Goal: Task Accomplishment & Management: Use online tool/utility

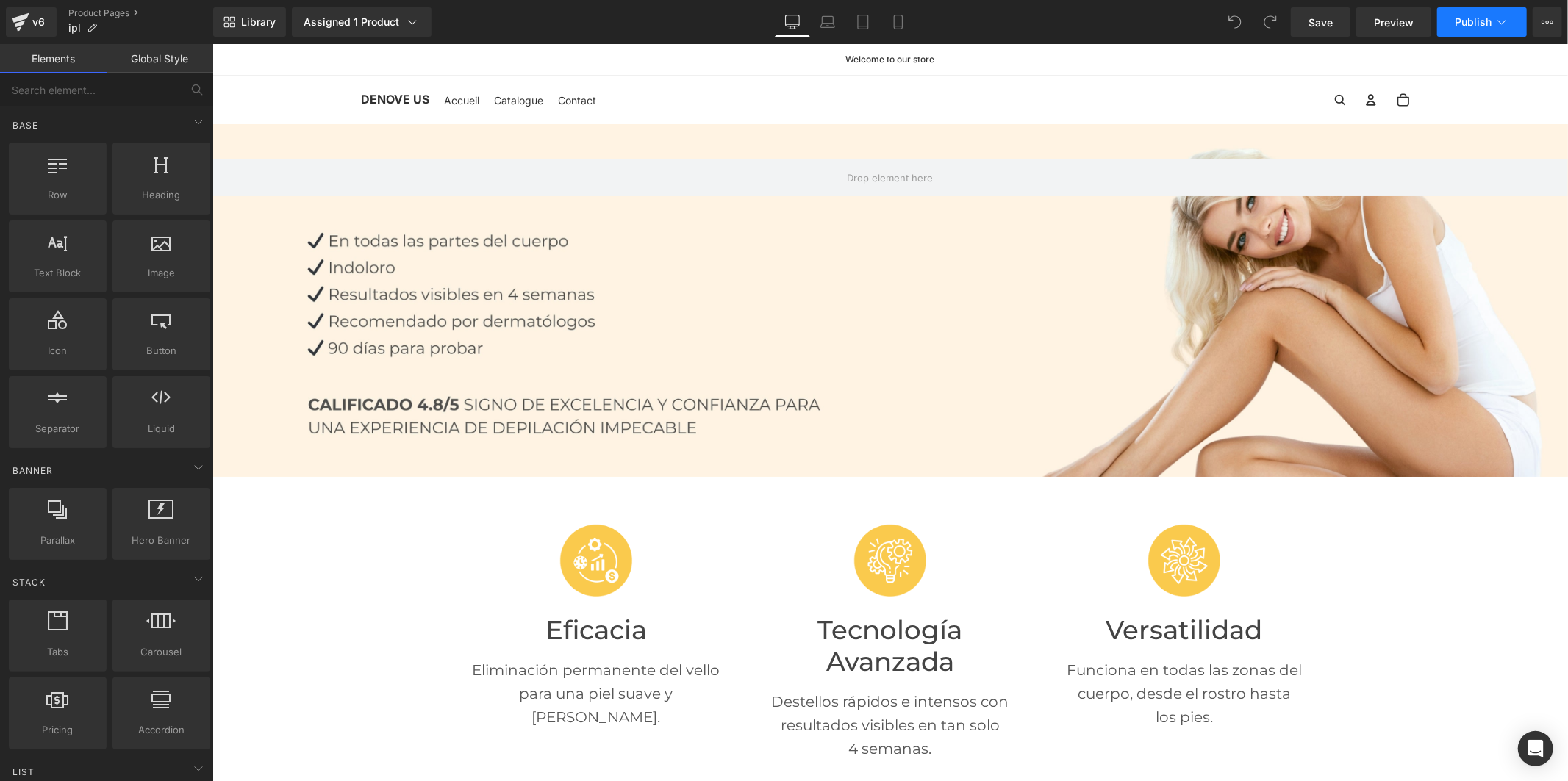
click at [1465, 21] on span "Publish" at bounding box center [1472, 21] width 37 height 12
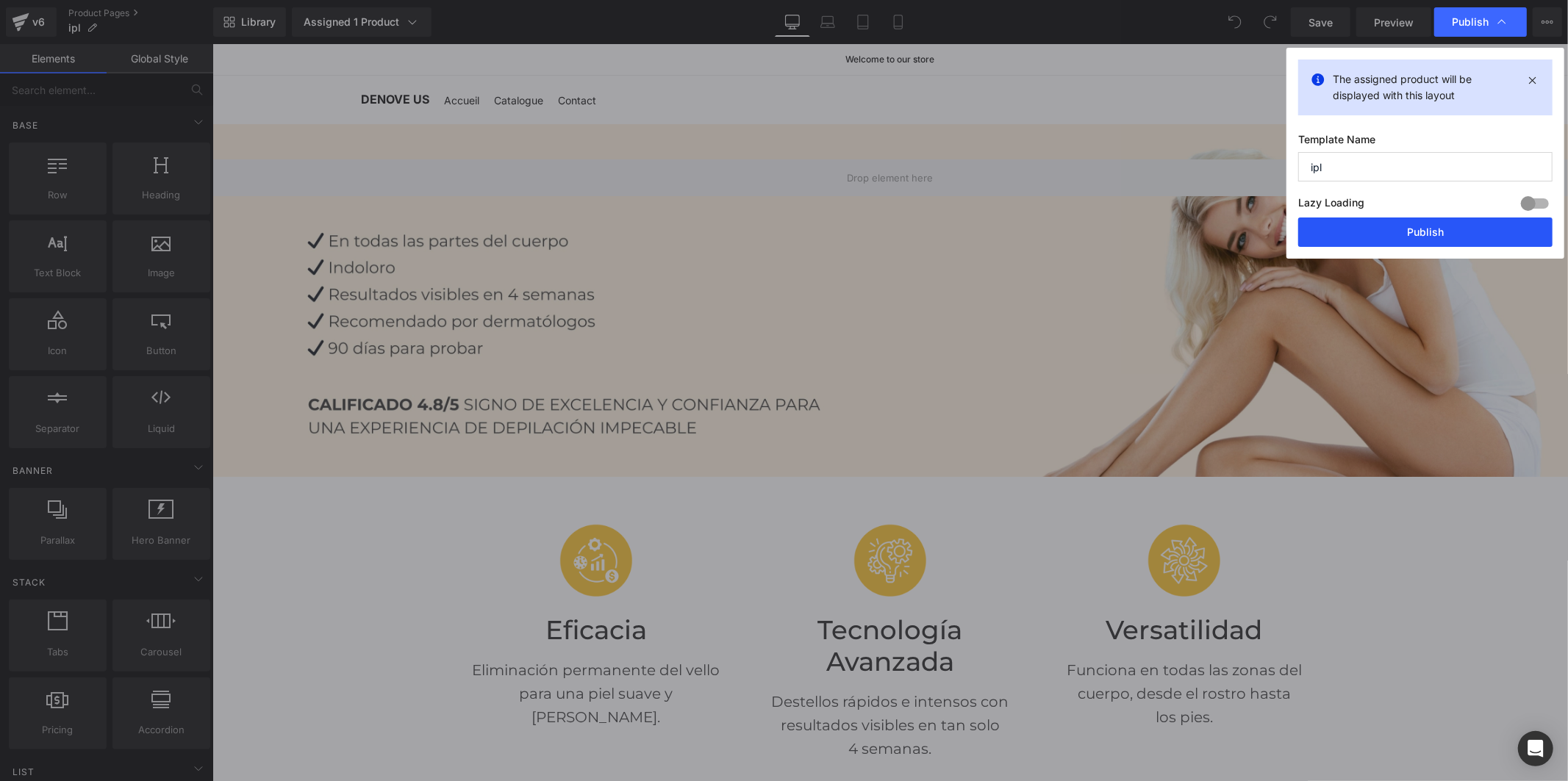
drag, startPoint x: 1436, startPoint y: 222, endPoint x: 1221, endPoint y: 192, distance: 217.1
click at [1436, 222] on button "Publish" at bounding box center [1425, 232] width 254 height 29
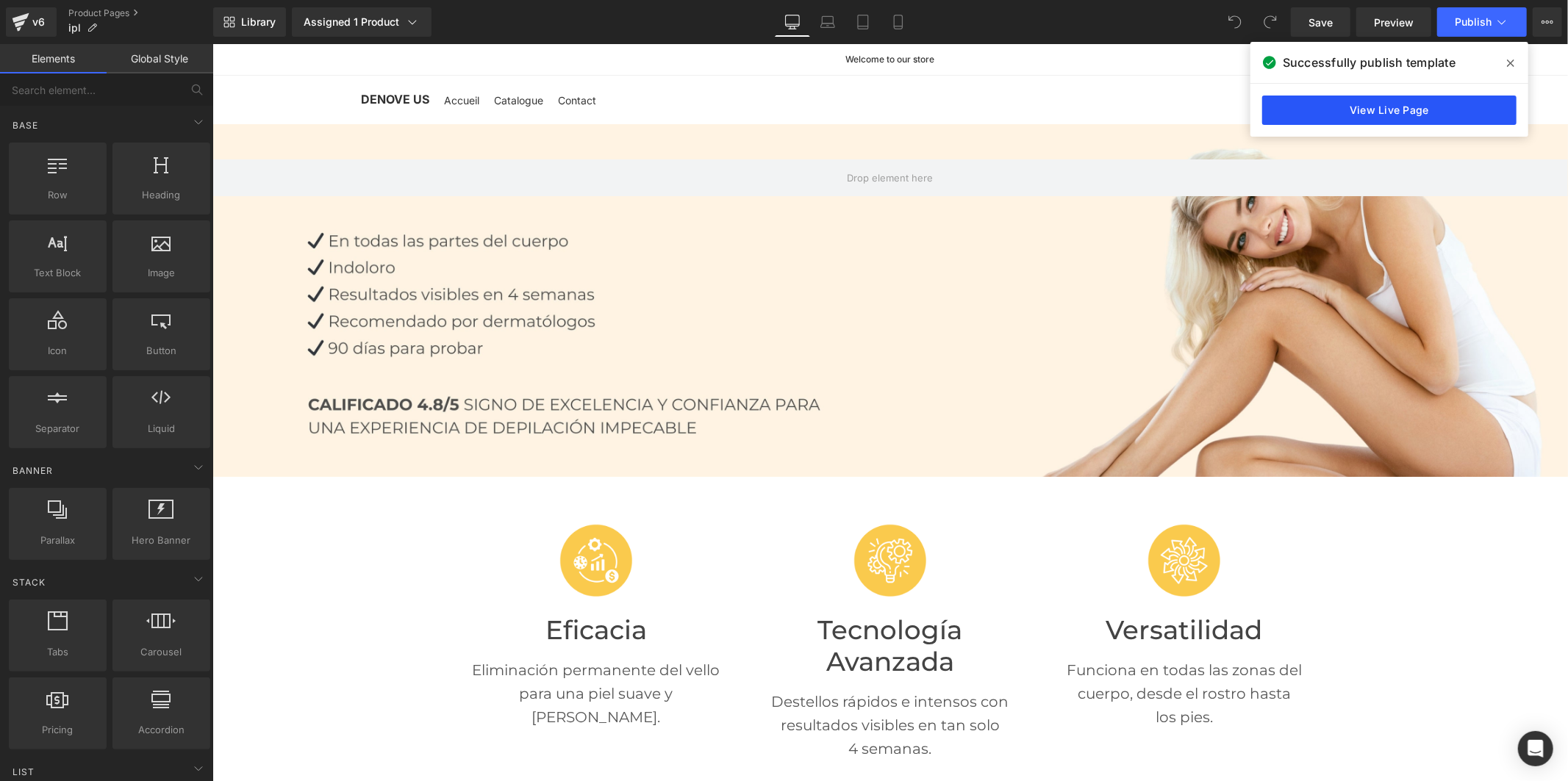
click at [1429, 114] on link "View Live Page" at bounding box center [1389, 110] width 254 height 29
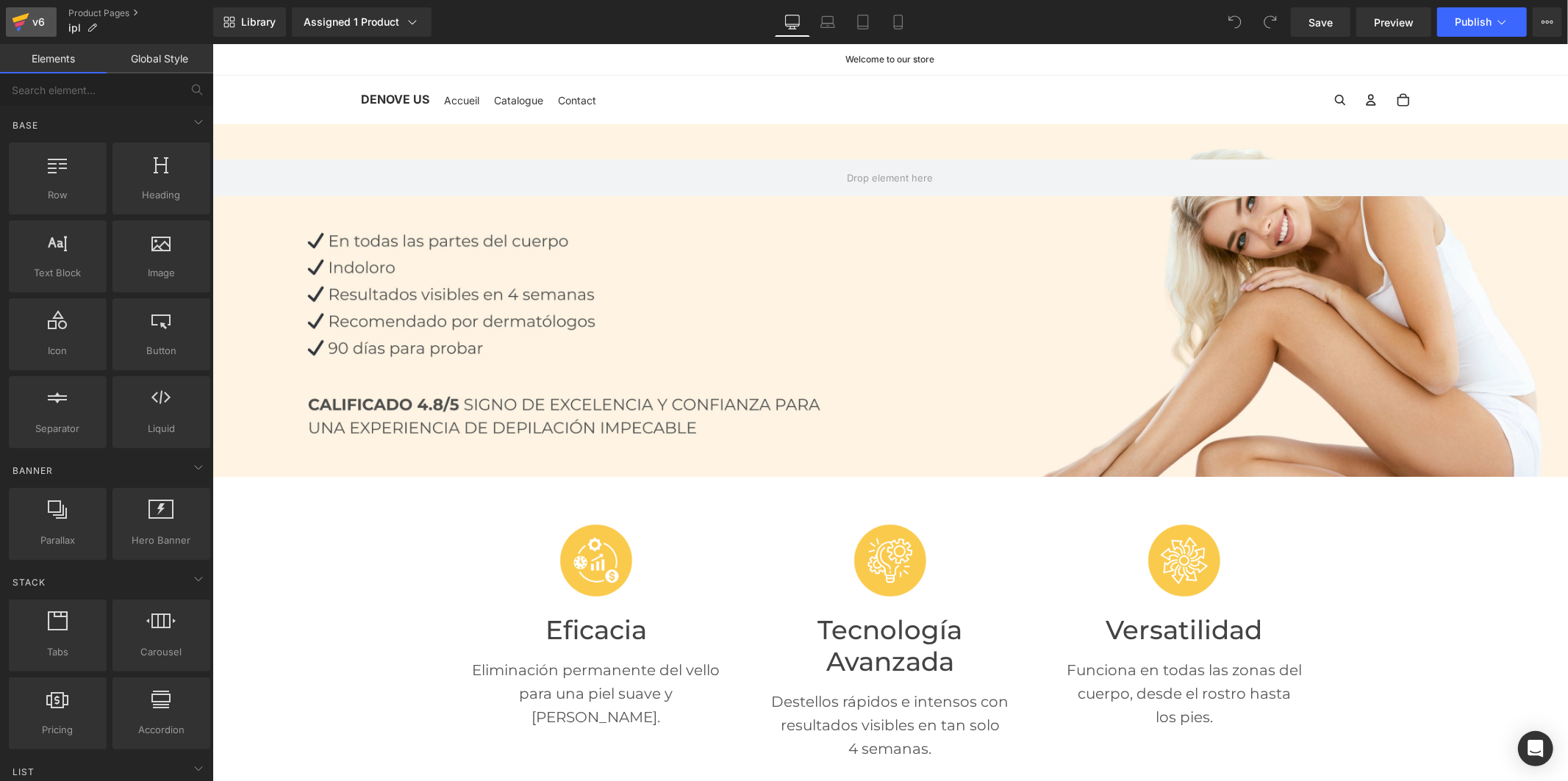
click at [27, 17] on icon at bounding box center [21, 18] width 17 height 10
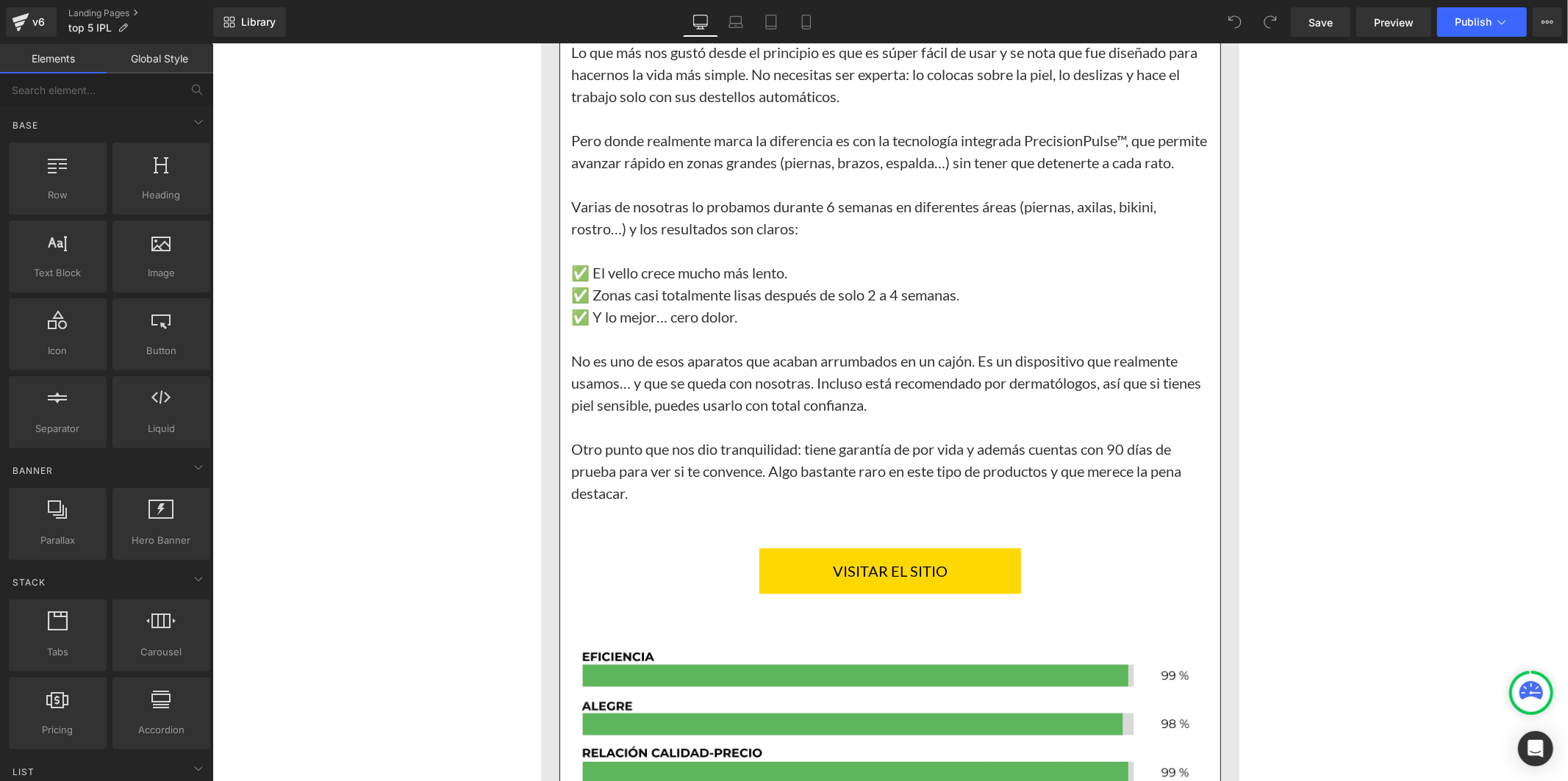
scroll to position [3184, 0]
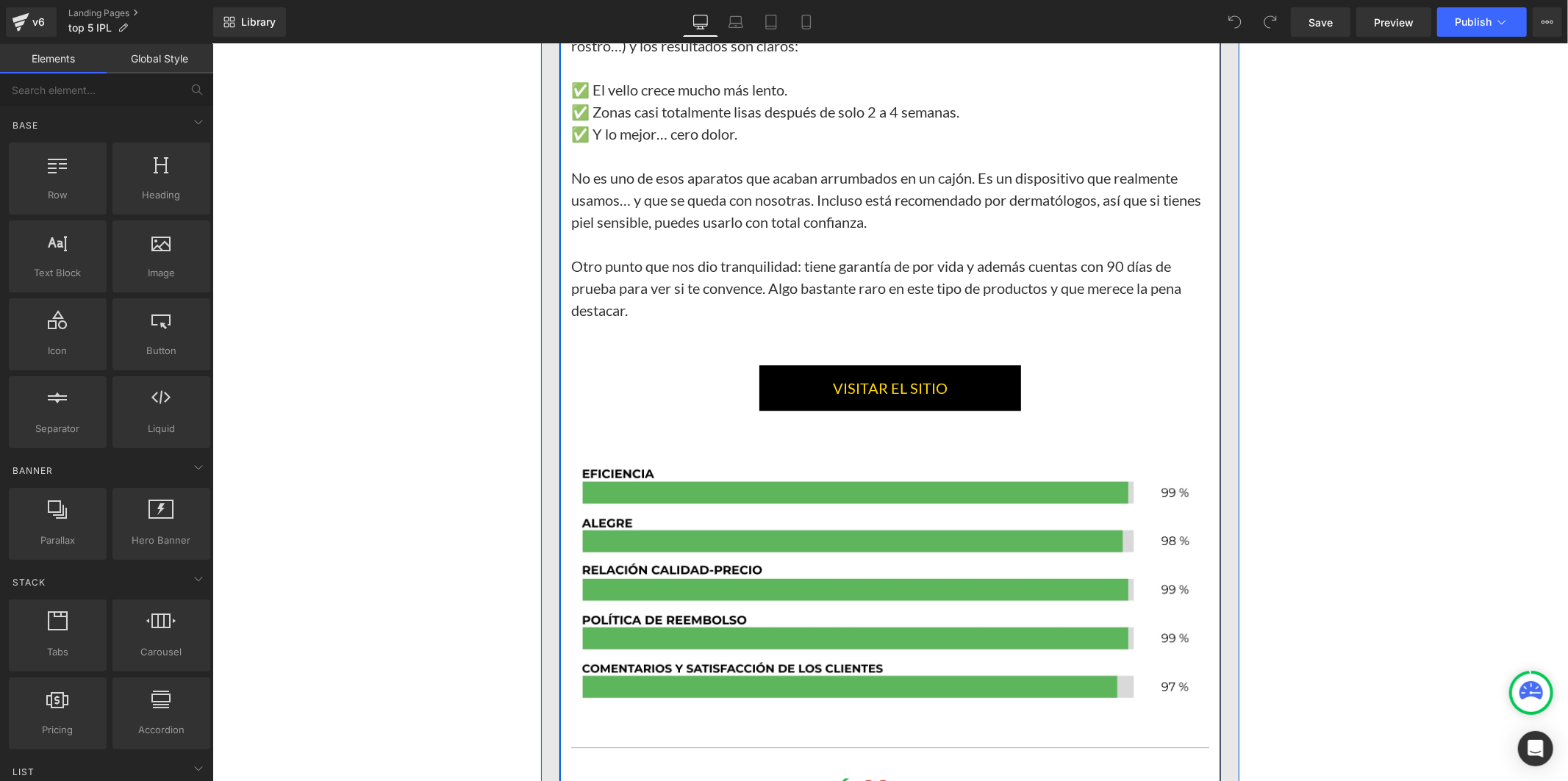
click at [765, 410] on link "VISITAR EL SITIO" at bounding box center [889, 386] width 262 height 46
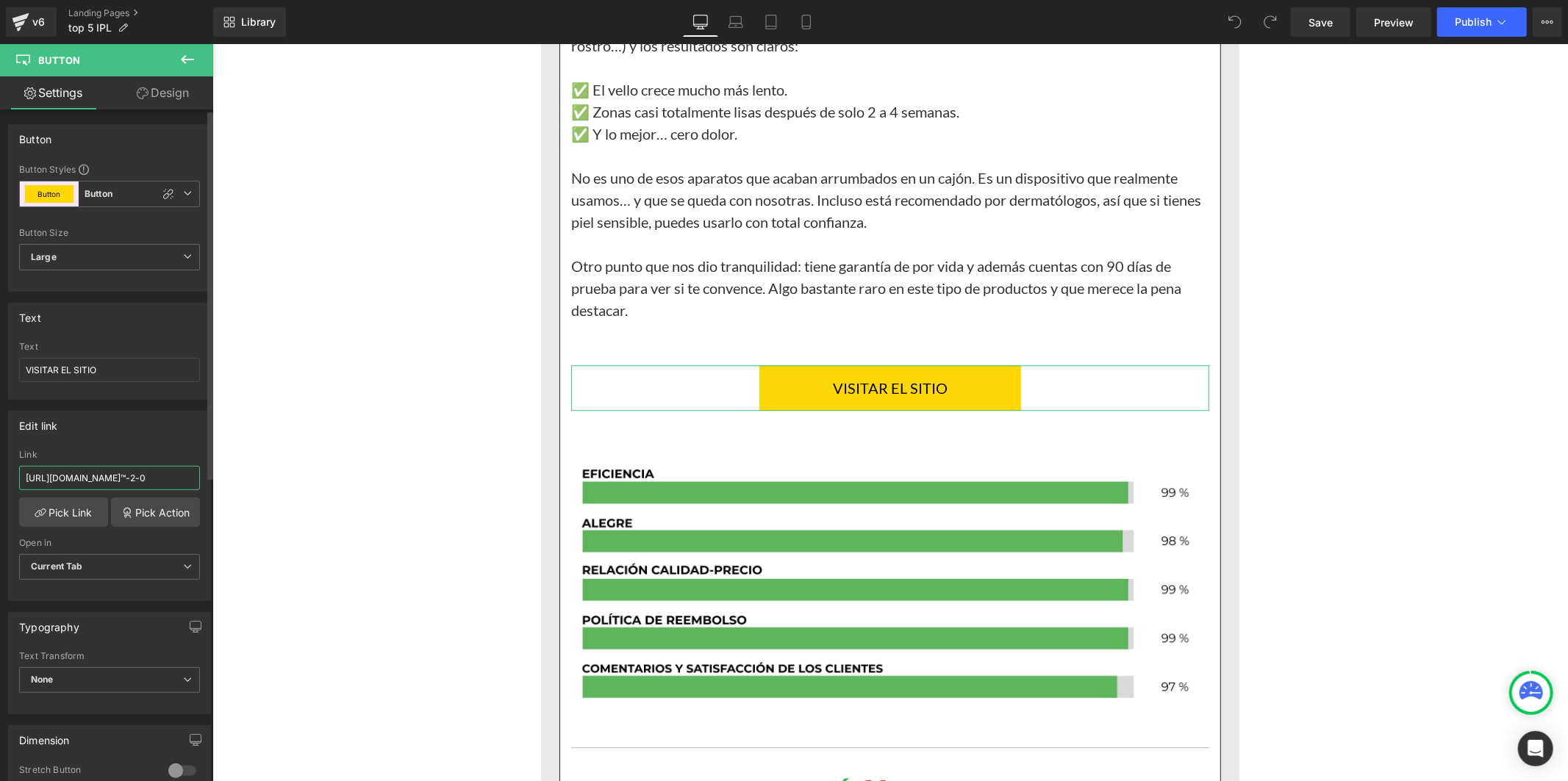
click at [102, 475] on input "[URL][DOMAIN_NAME]™-2-0" at bounding box center [109, 478] width 181 height 24
type input "[URL][DOMAIN_NAME]"
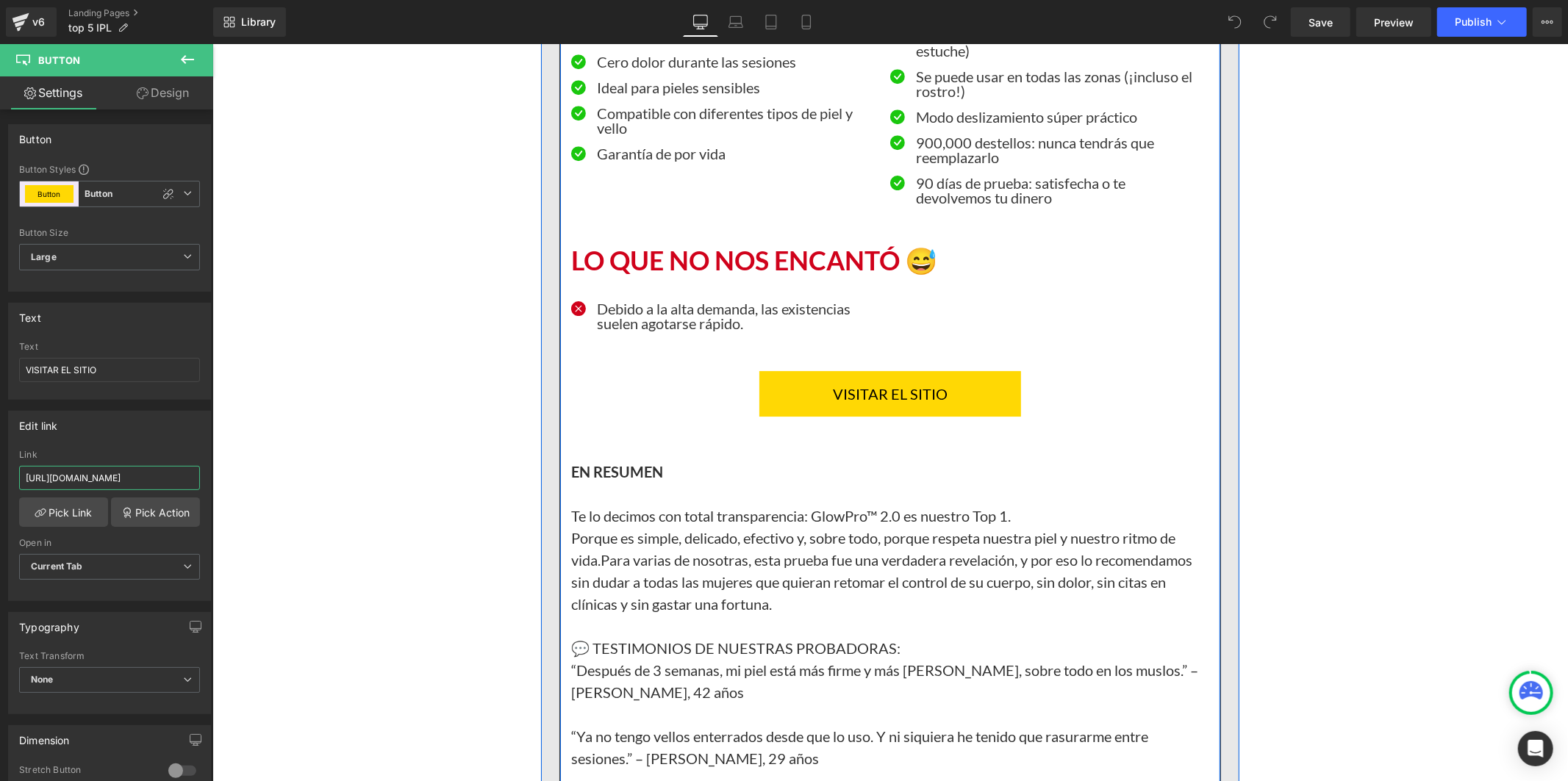
scroll to position [4001, 0]
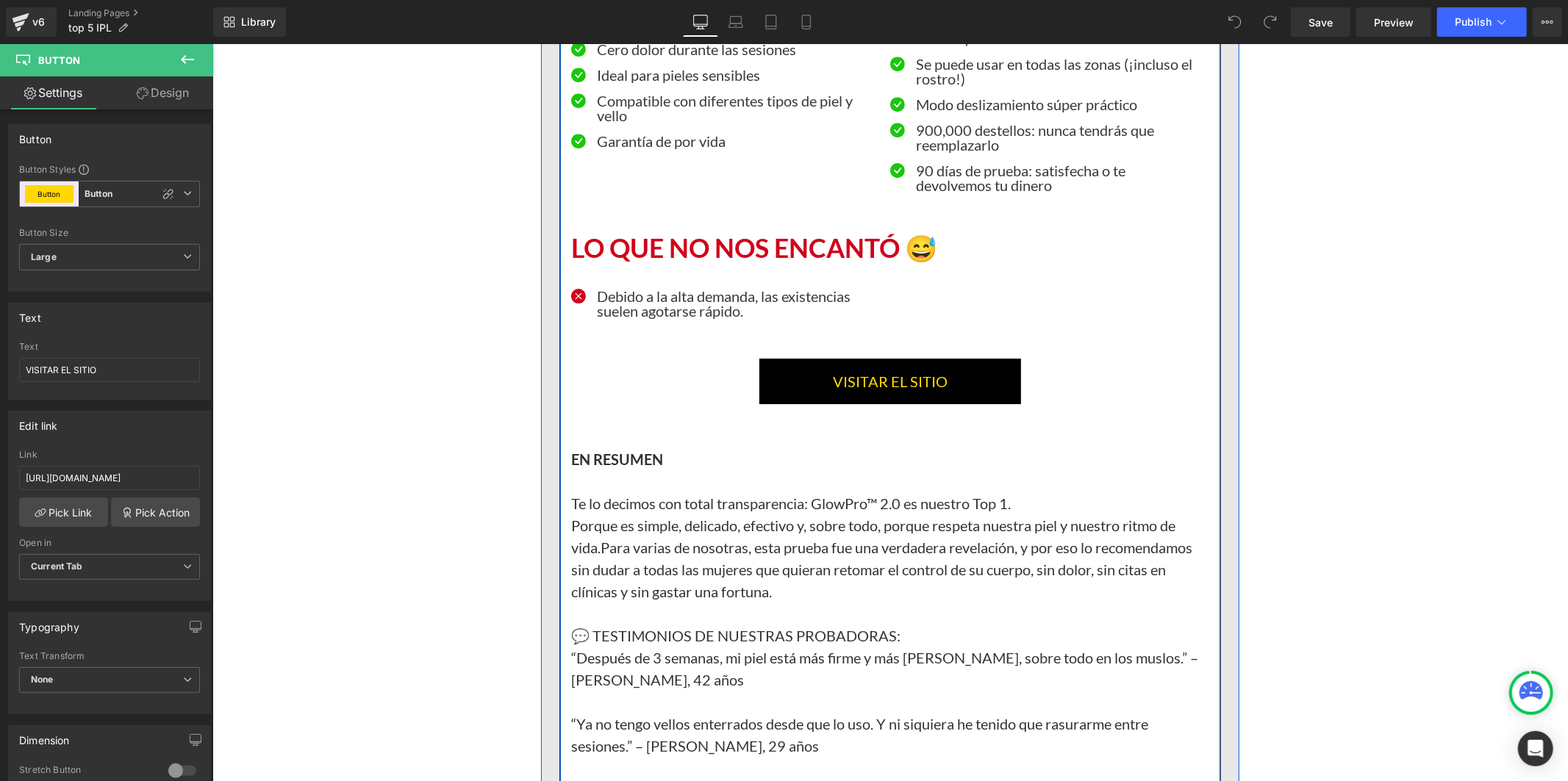
click at [788, 403] on link "VISITAR EL SITIO" at bounding box center [889, 380] width 262 height 46
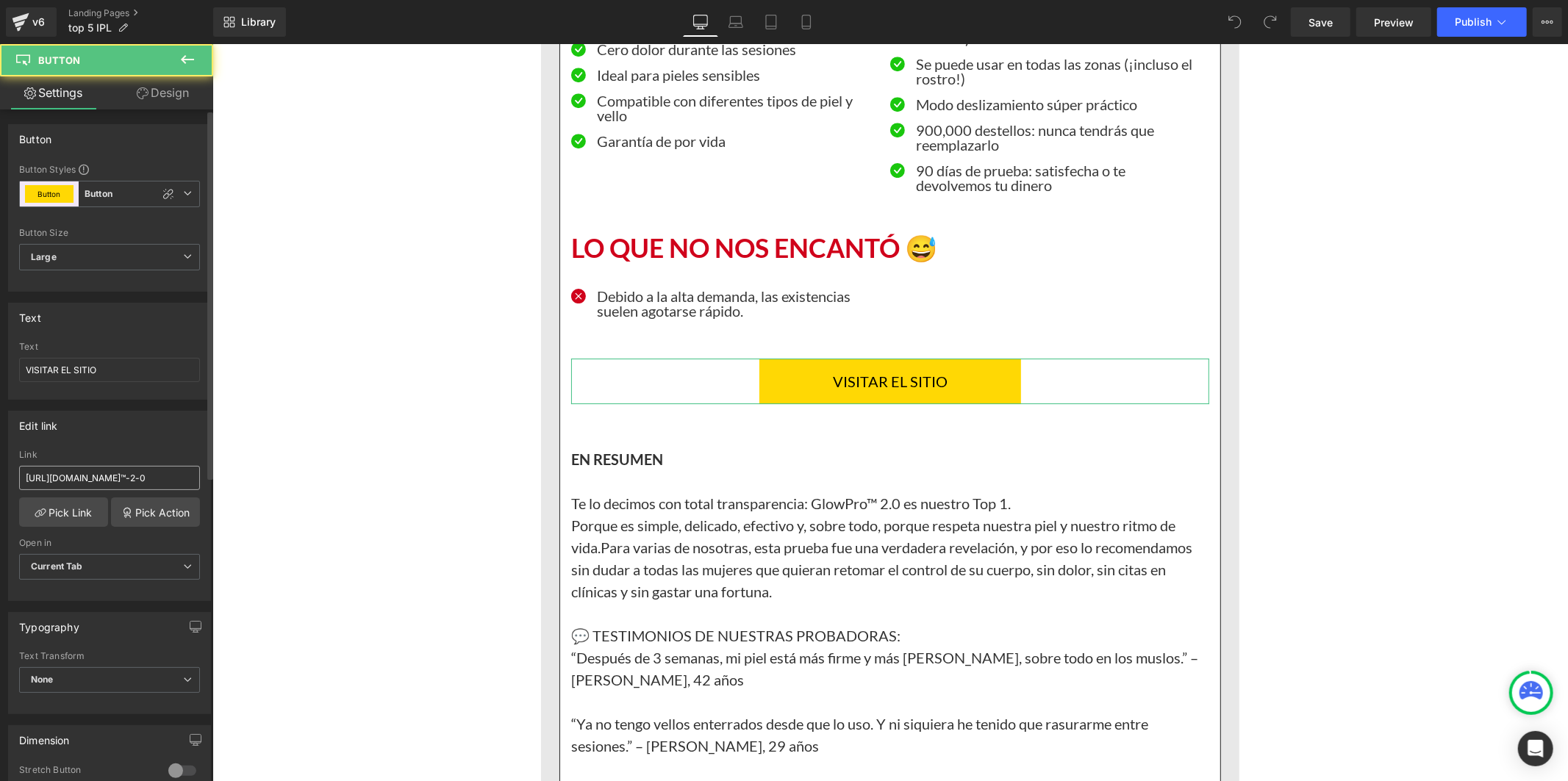
click at [119, 479] on input "[URL][DOMAIN_NAME]™-2-0" at bounding box center [109, 478] width 181 height 24
type input "[URL][DOMAIN_NAME]"
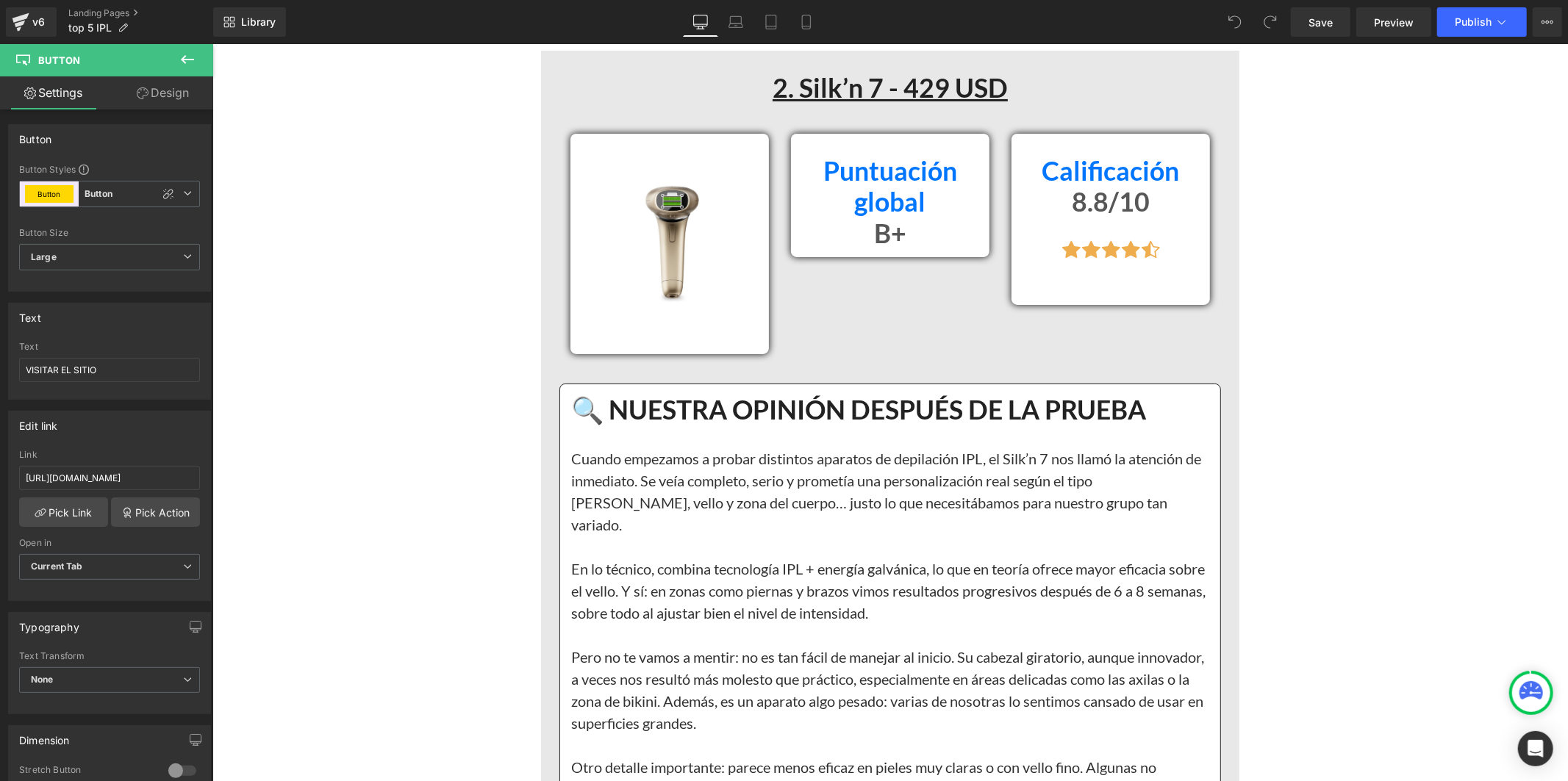
scroll to position [5225, 0]
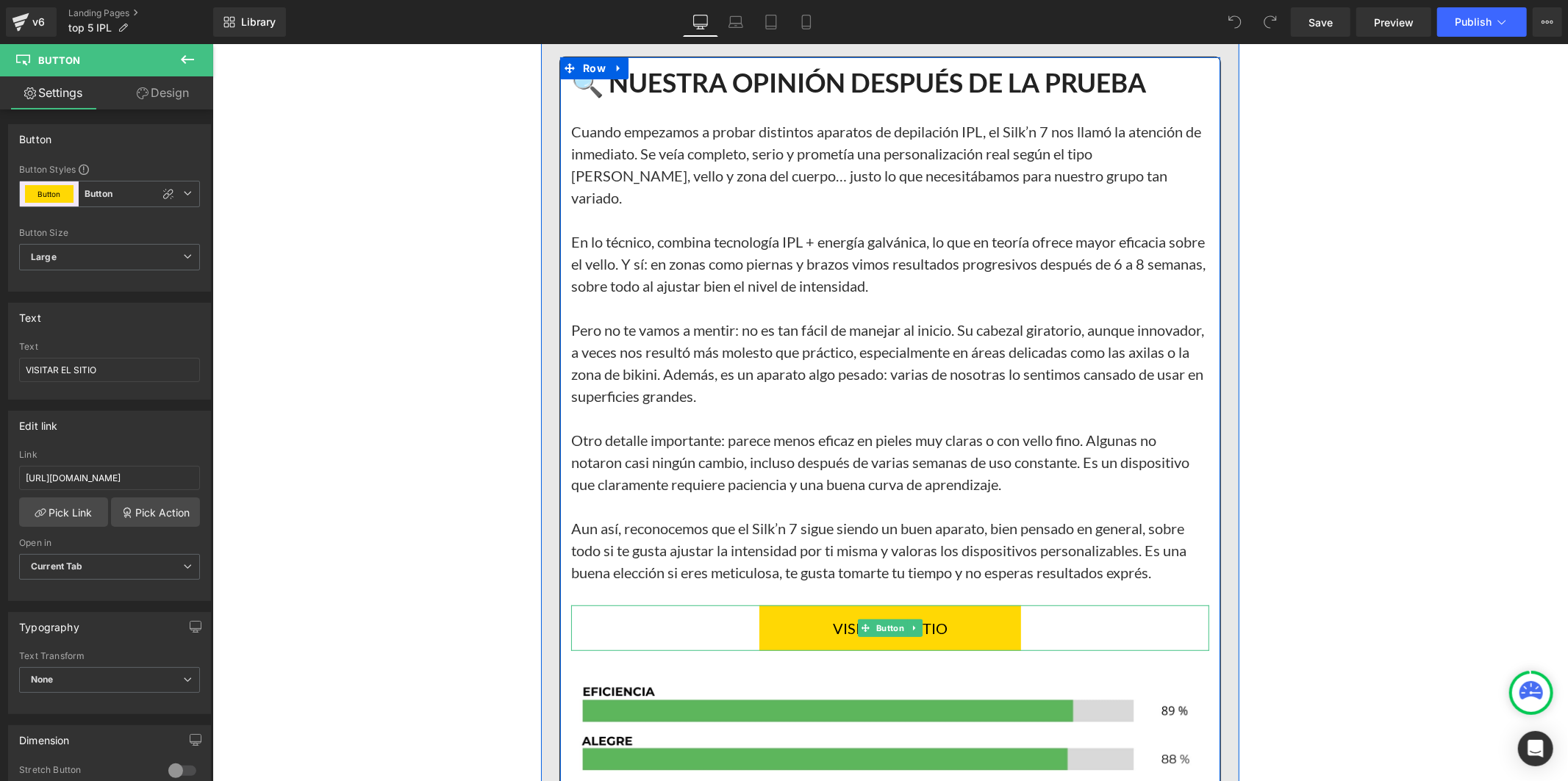
click at [768, 651] on link "VISITAR EL SITIO" at bounding box center [889, 627] width 262 height 46
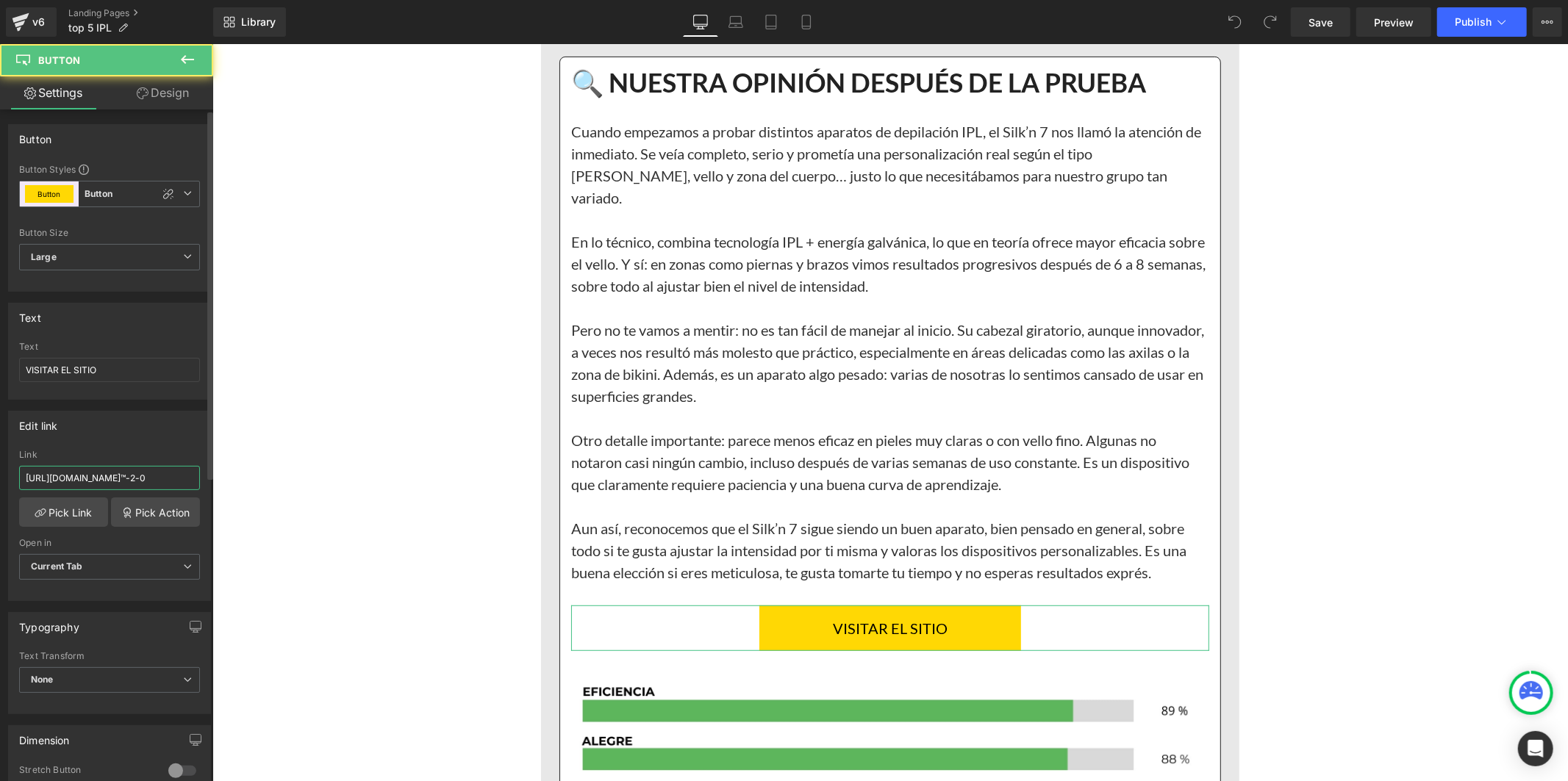
click at [131, 473] on input "[URL][DOMAIN_NAME]™-2-0" at bounding box center [109, 478] width 181 height 24
type input "[URL][DOMAIN_NAME]"
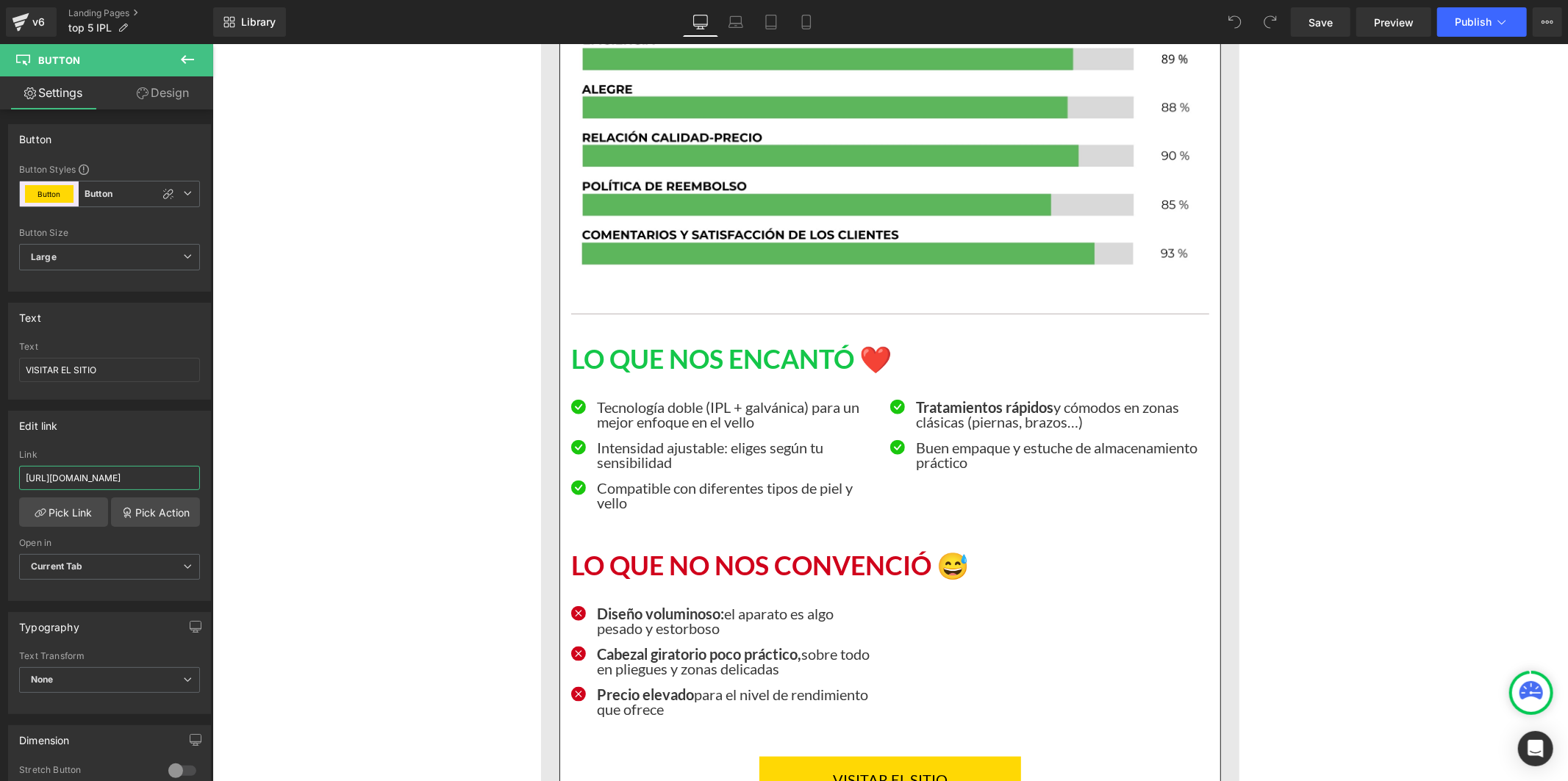
scroll to position [6205, 0]
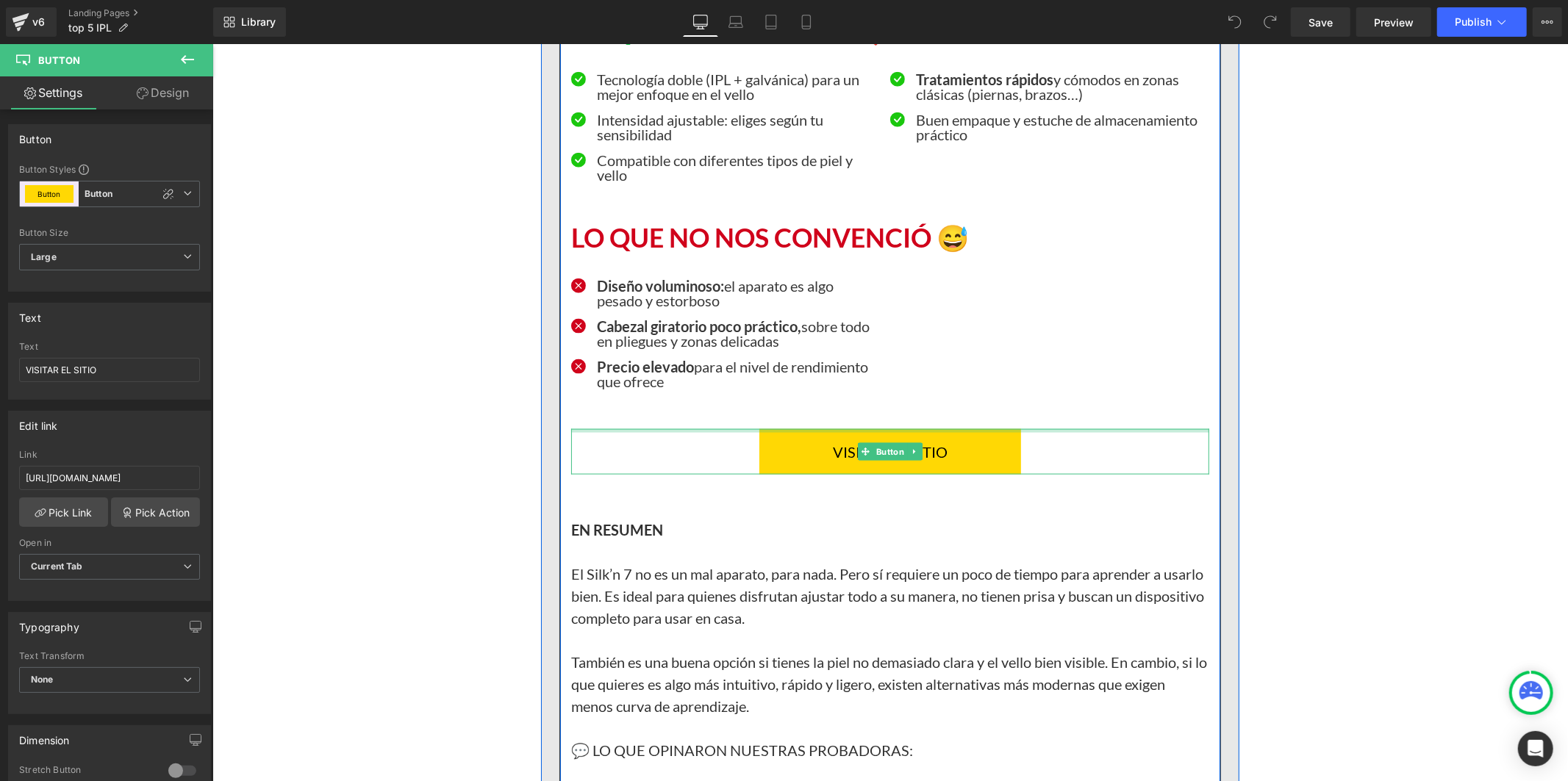
click at [778, 474] on link "VISITAR EL SITIO" at bounding box center [889, 451] width 262 height 46
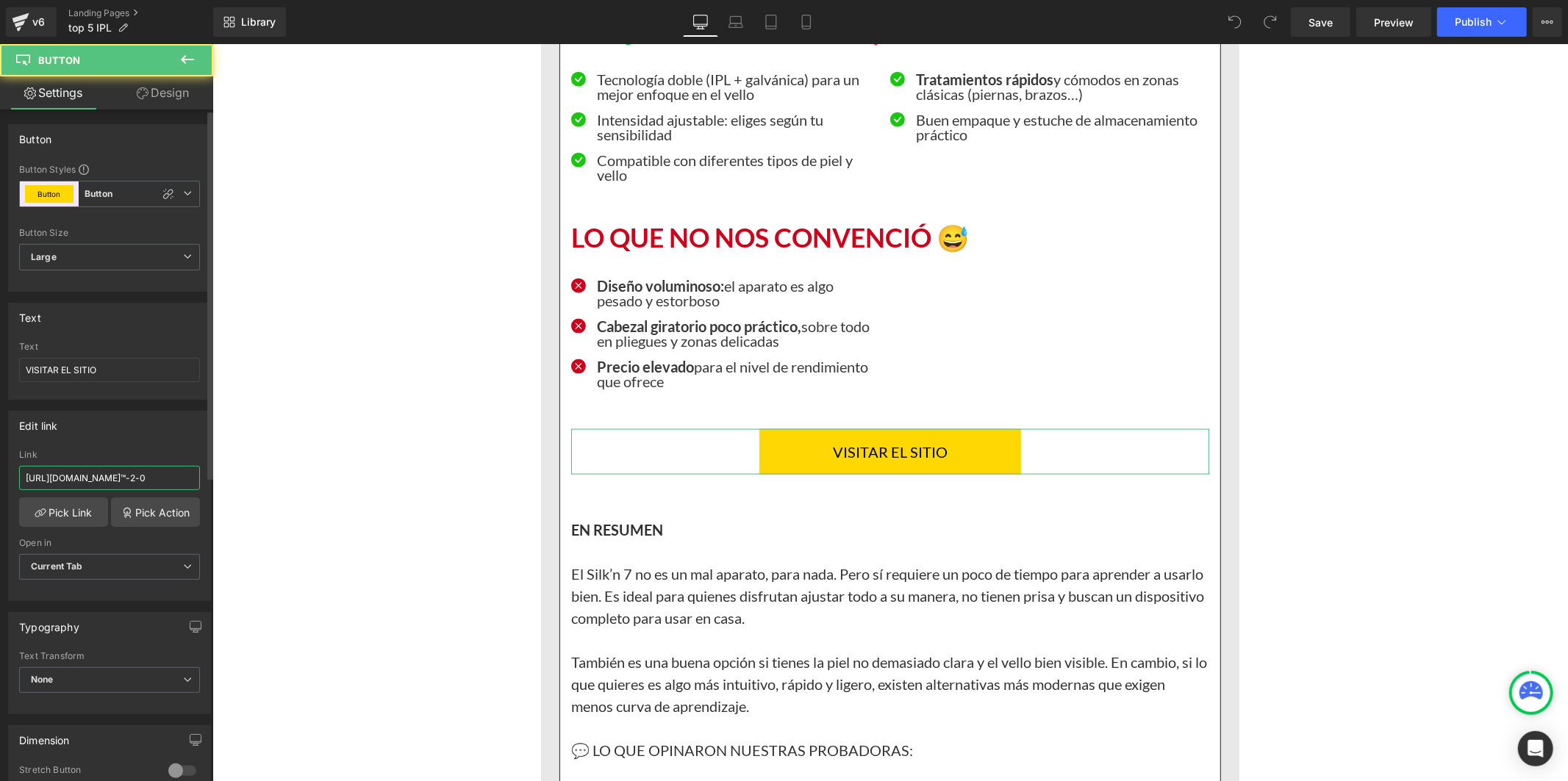
click at [131, 471] on input "[URL][DOMAIN_NAME]™-2-0" at bounding box center [109, 478] width 181 height 24
type input "[URL][DOMAIN_NAME]"
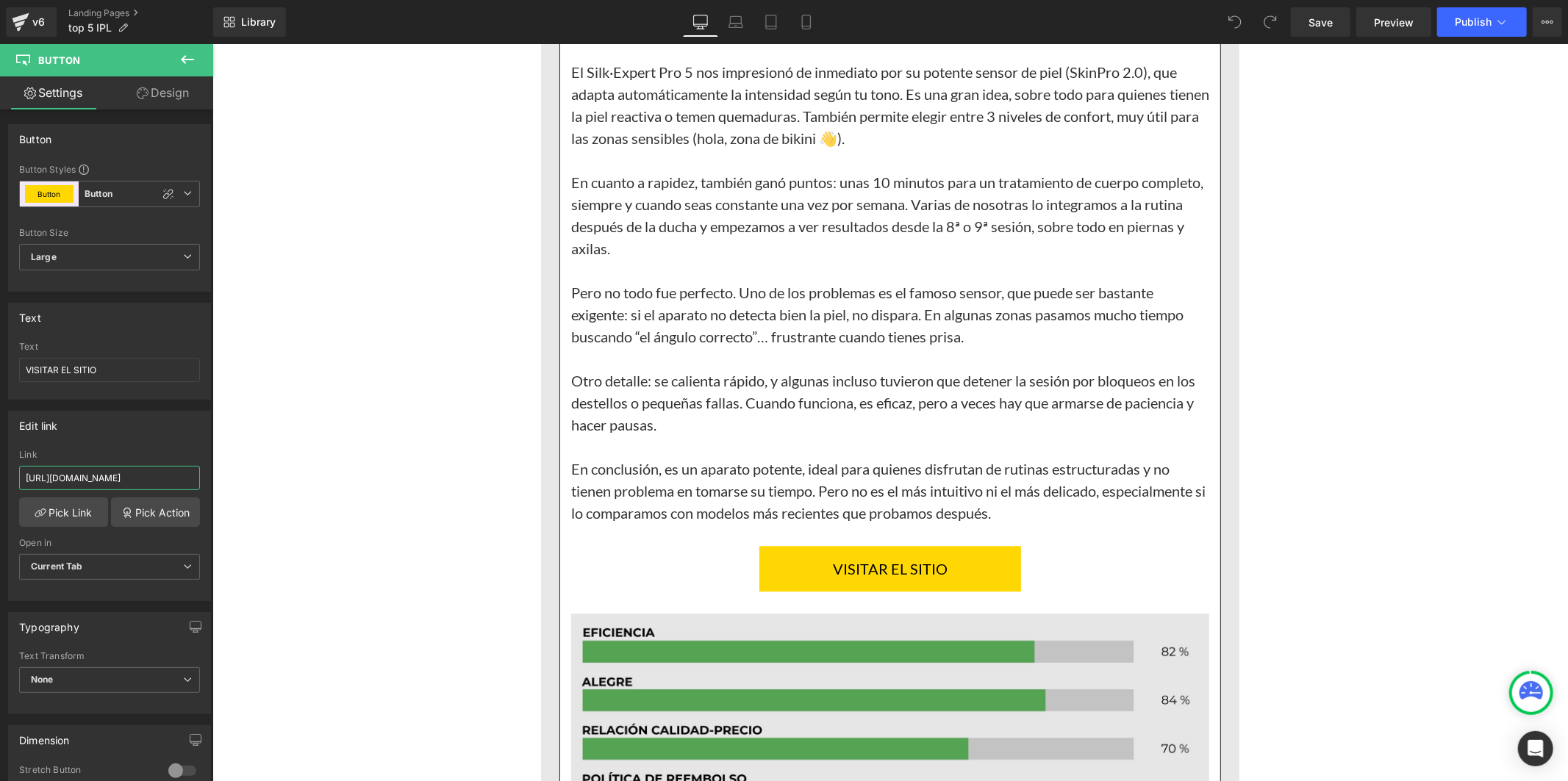
scroll to position [8001, 0]
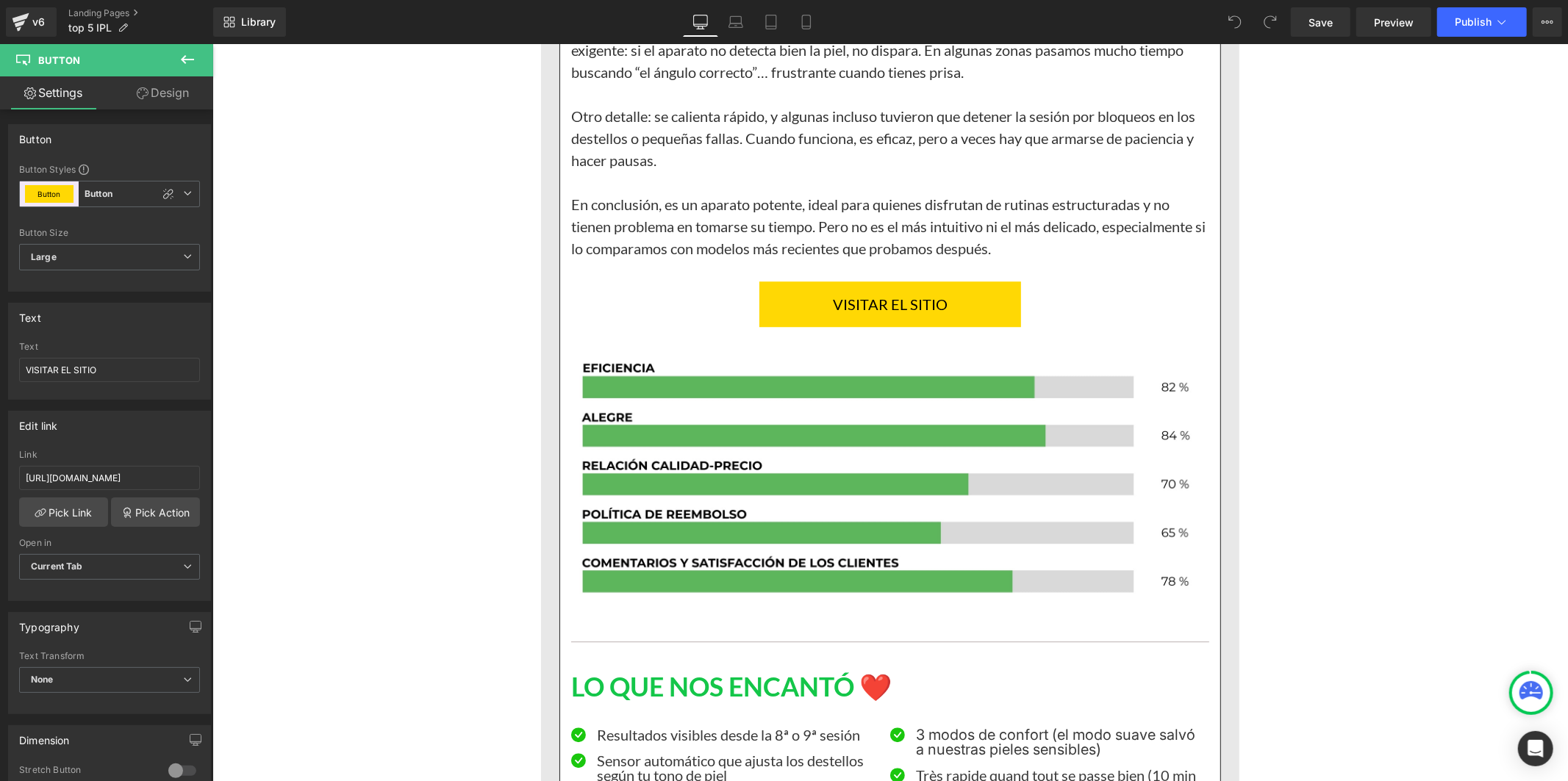
click at [805, 327] on link "VISITAR EL SITIO" at bounding box center [889, 303] width 262 height 46
click at [171, 484] on input "[URL][DOMAIN_NAME]™-2-0" at bounding box center [109, 478] width 181 height 24
type input "[URL][DOMAIN_NAME]"
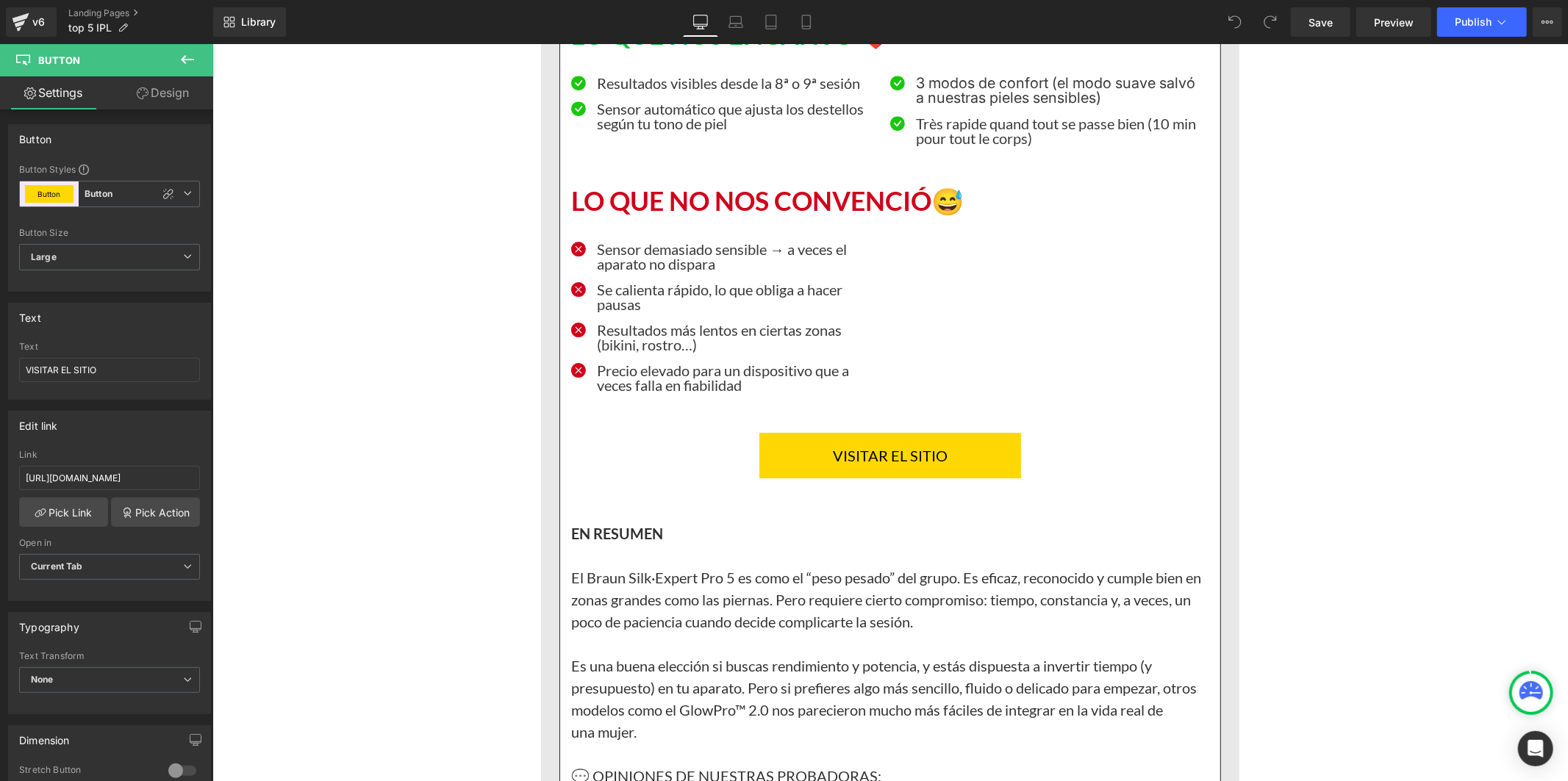
scroll to position [8654, 0]
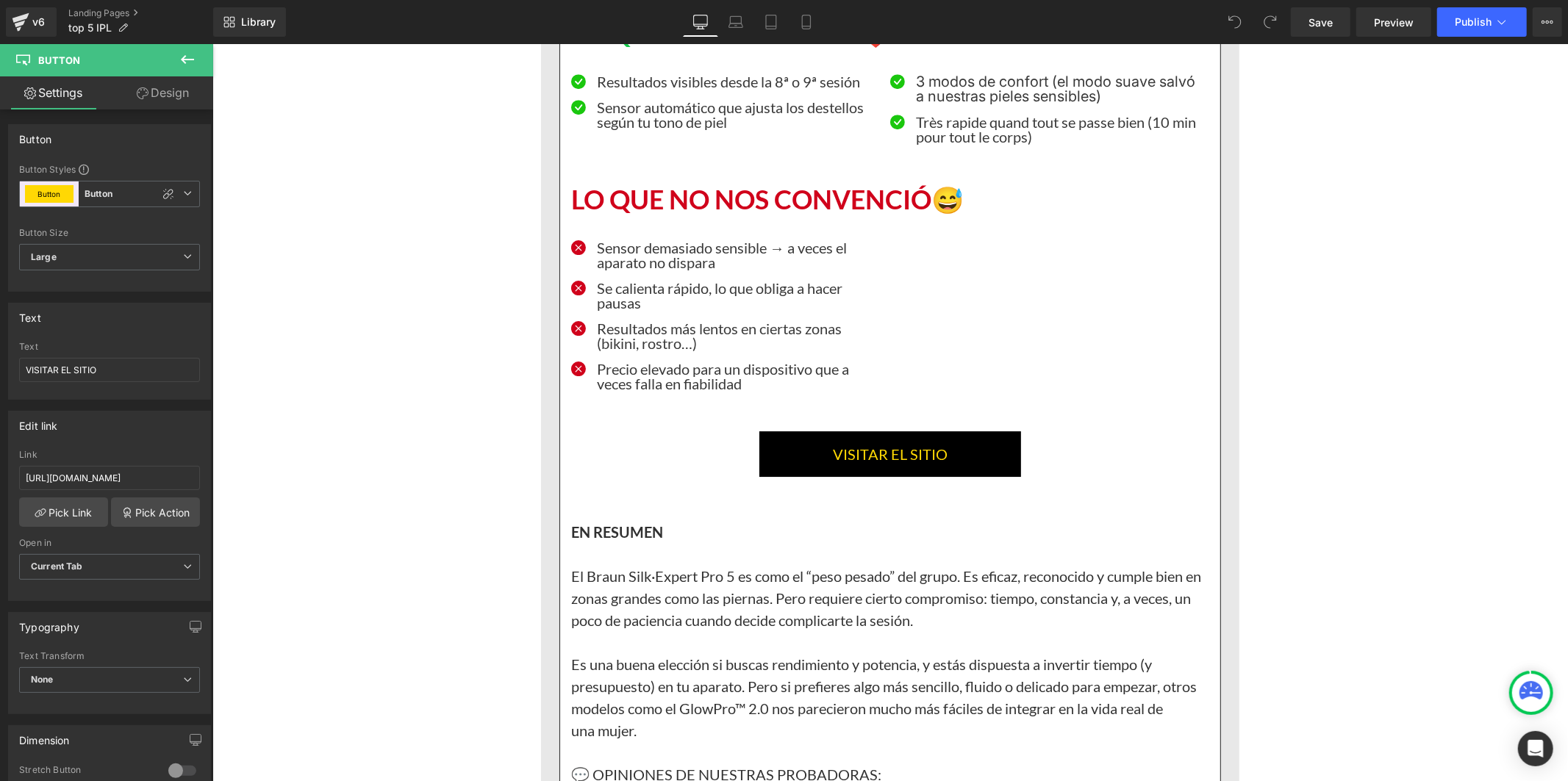
click at [763, 476] on link "VISITAR EL SITIO" at bounding box center [889, 453] width 262 height 46
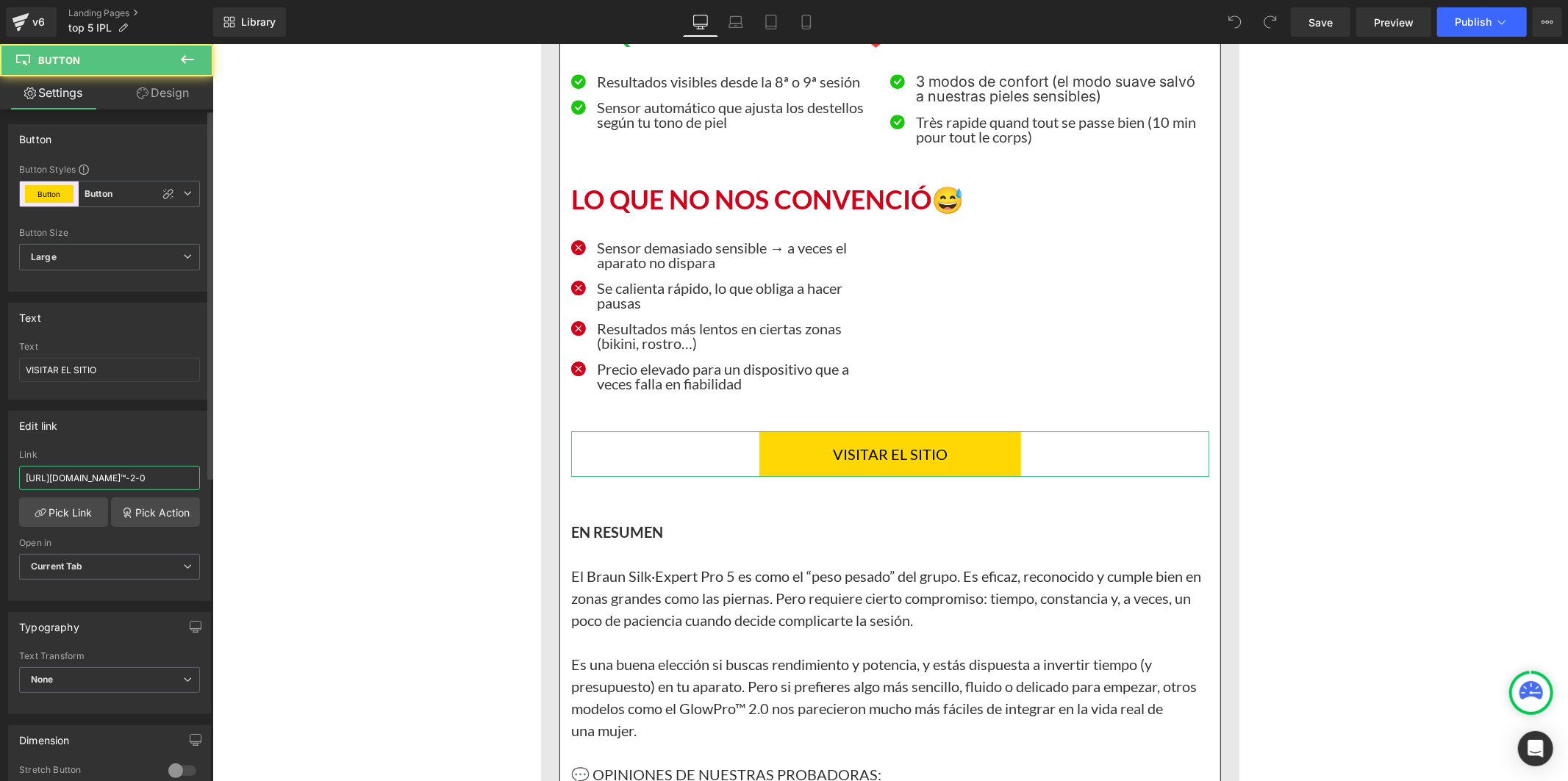
click at [119, 480] on input "[URL][DOMAIN_NAME]™-2-0" at bounding box center [109, 478] width 181 height 24
paste input "[DOMAIN_NAME][URL]"
type input "[URL][DOMAIN_NAME]"
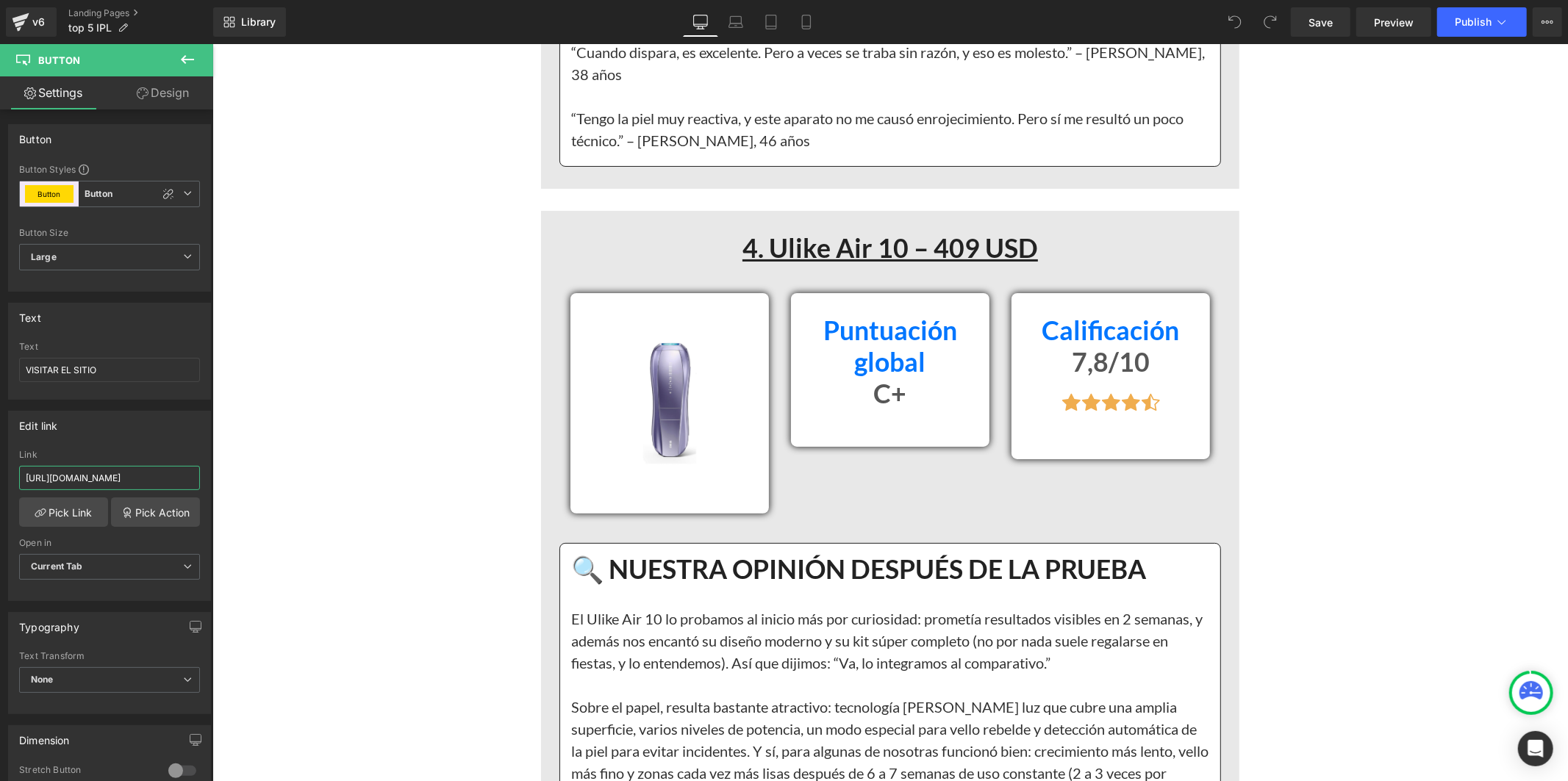
scroll to position [10042, 0]
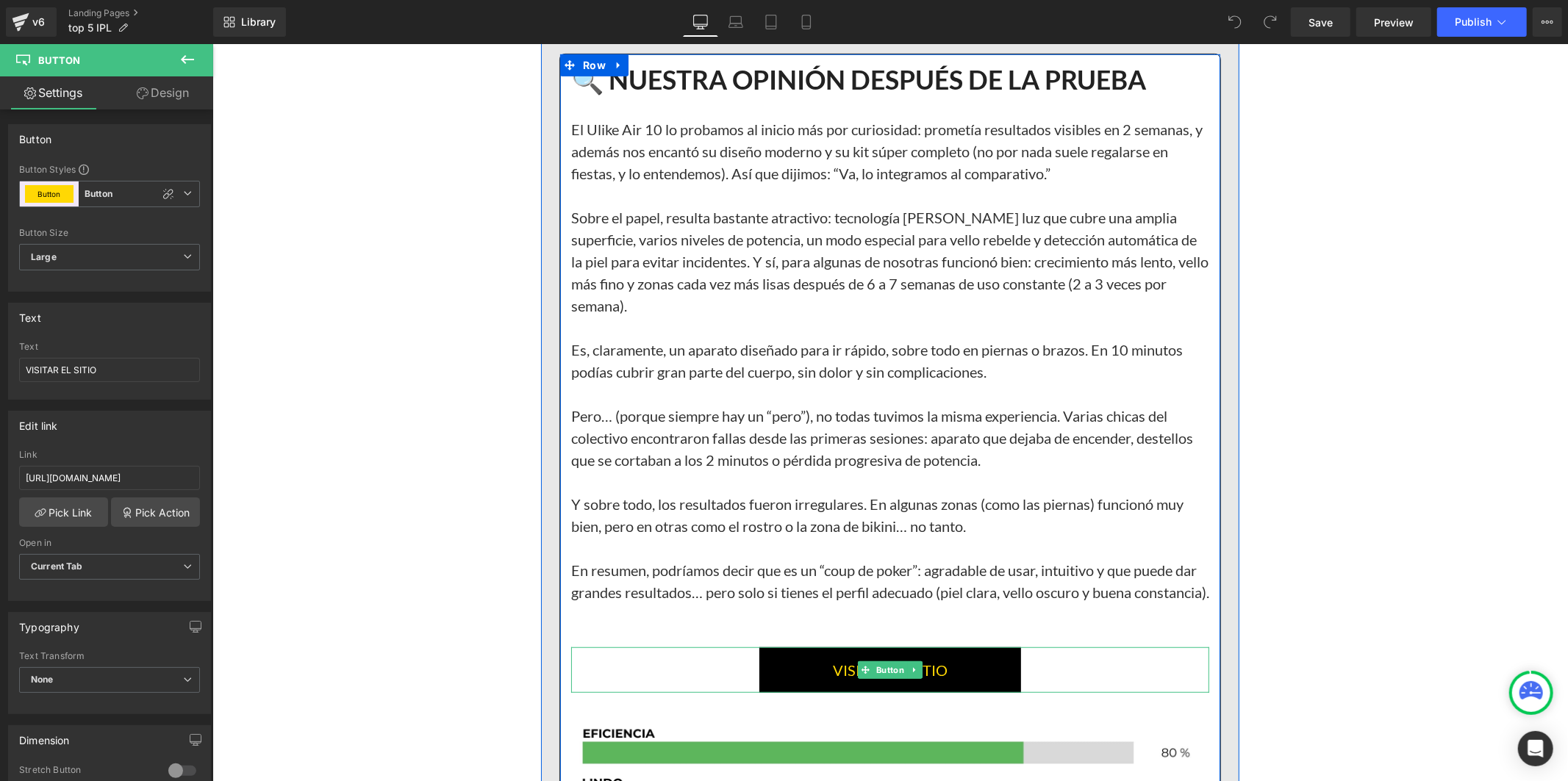
click at [763, 681] on link "VISITAR EL SITIO" at bounding box center [889, 669] width 262 height 46
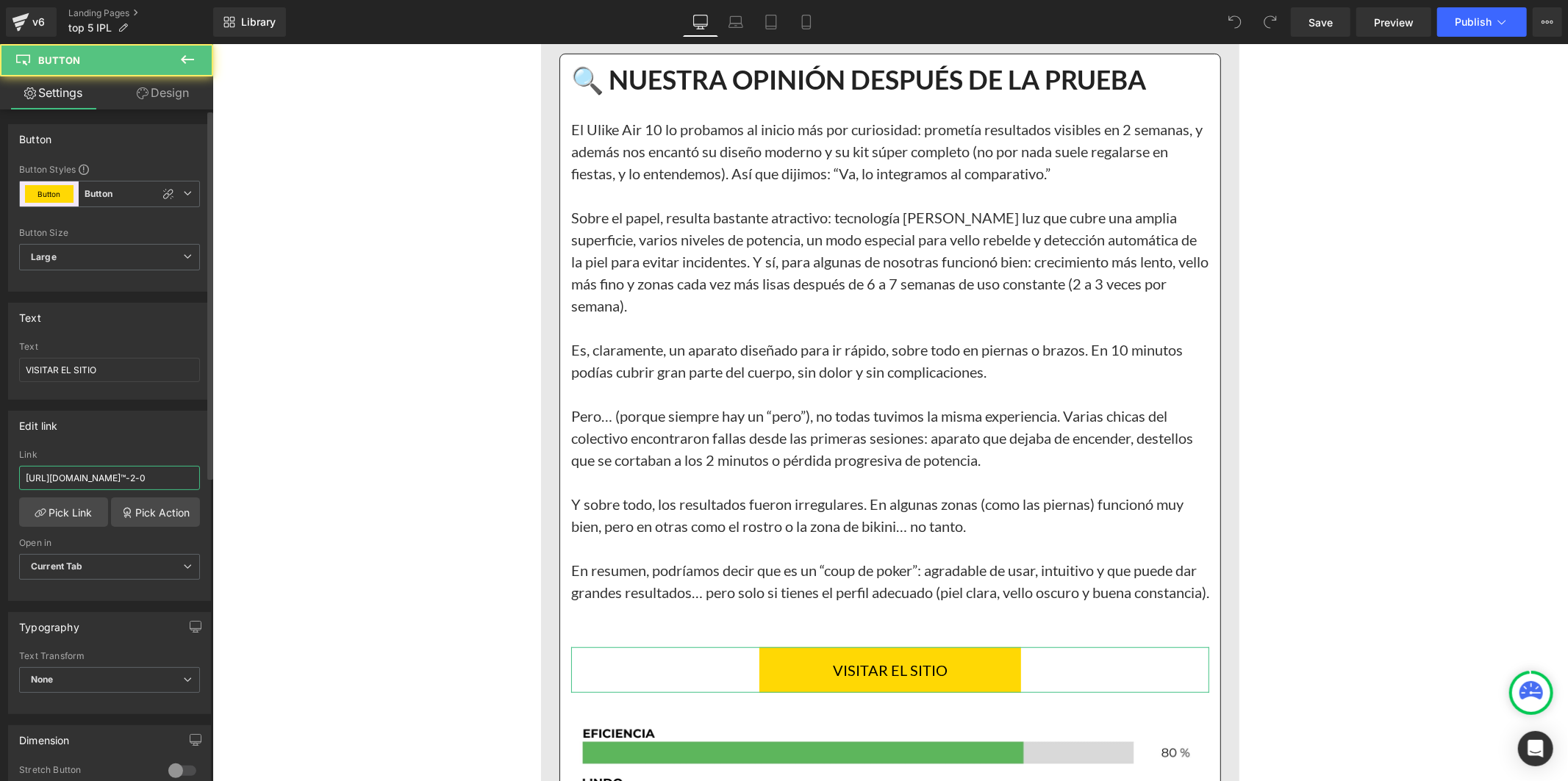
click at [96, 476] on input "[URL][DOMAIN_NAME]™-2-0" at bounding box center [109, 478] width 181 height 24
paste input "[DOMAIN_NAME][URL]"
type input "[URL][DOMAIN_NAME]"
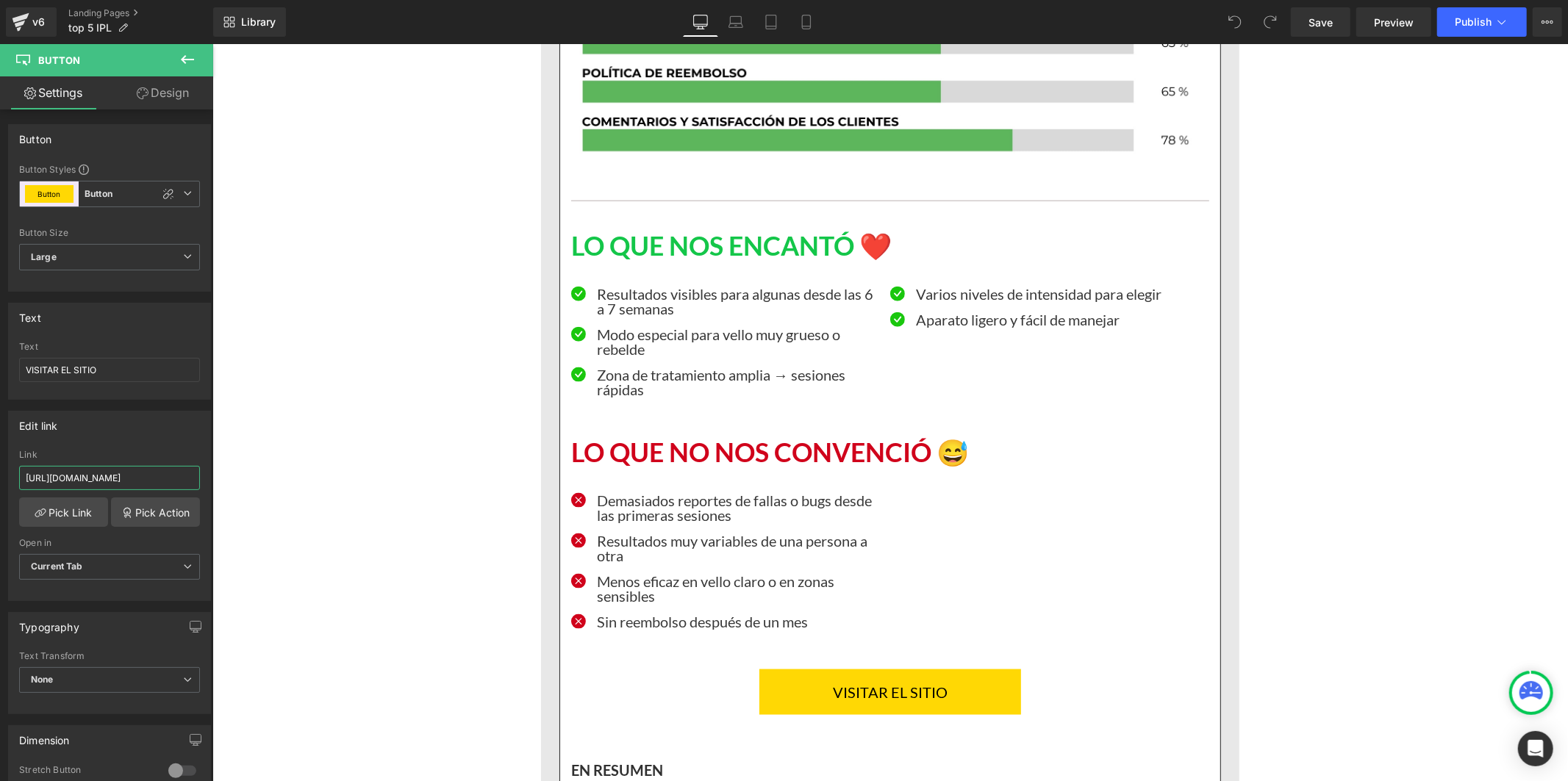
scroll to position [10859, 0]
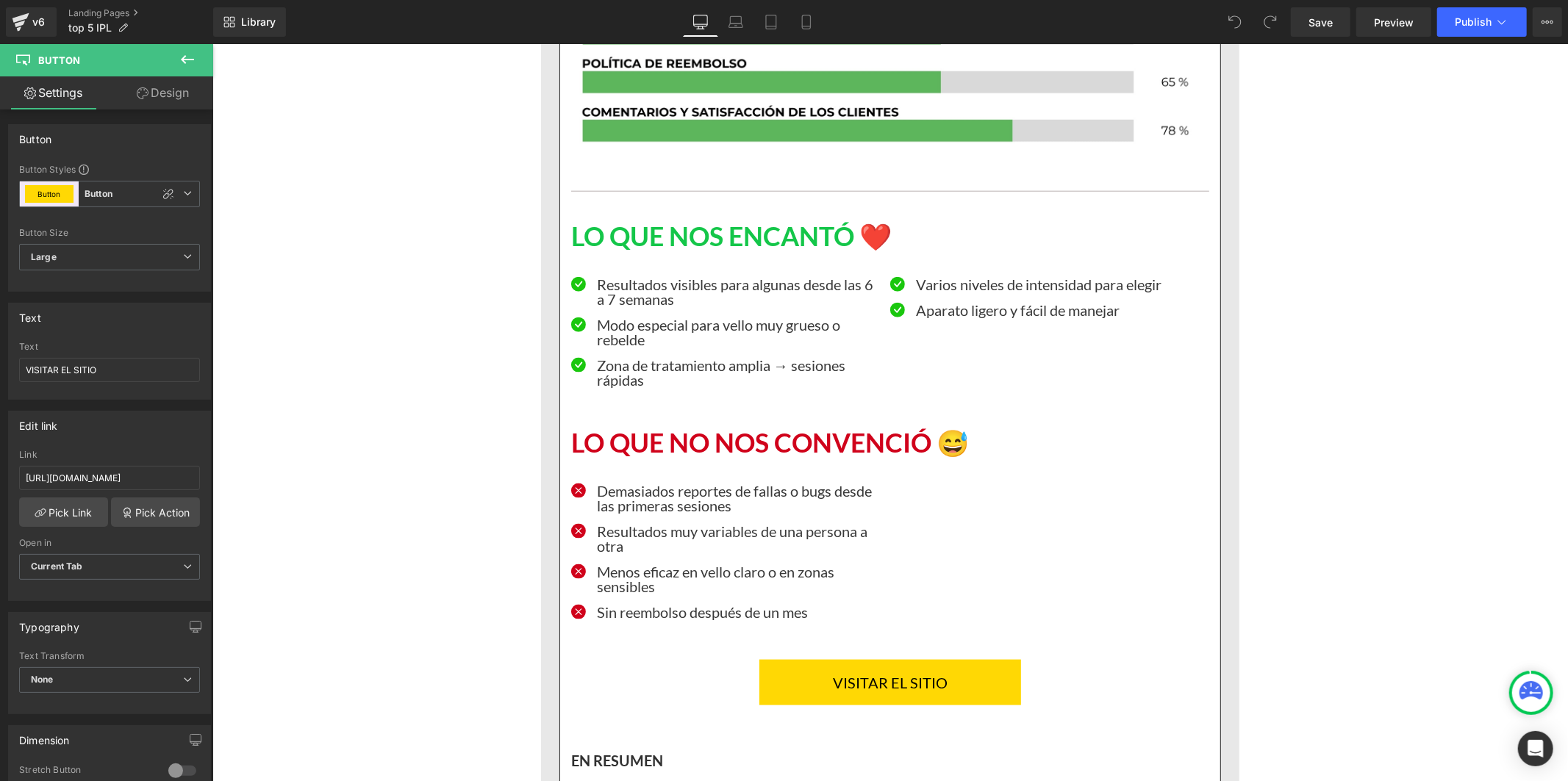
click at [783, 694] on link "VISITAR EL SITIO" at bounding box center [889, 681] width 262 height 46
click at [113, 481] on input "[URL][DOMAIN_NAME]™-2-0" at bounding box center [109, 478] width 181 height 24
type input "[URL][DOMAIN_NAME]"
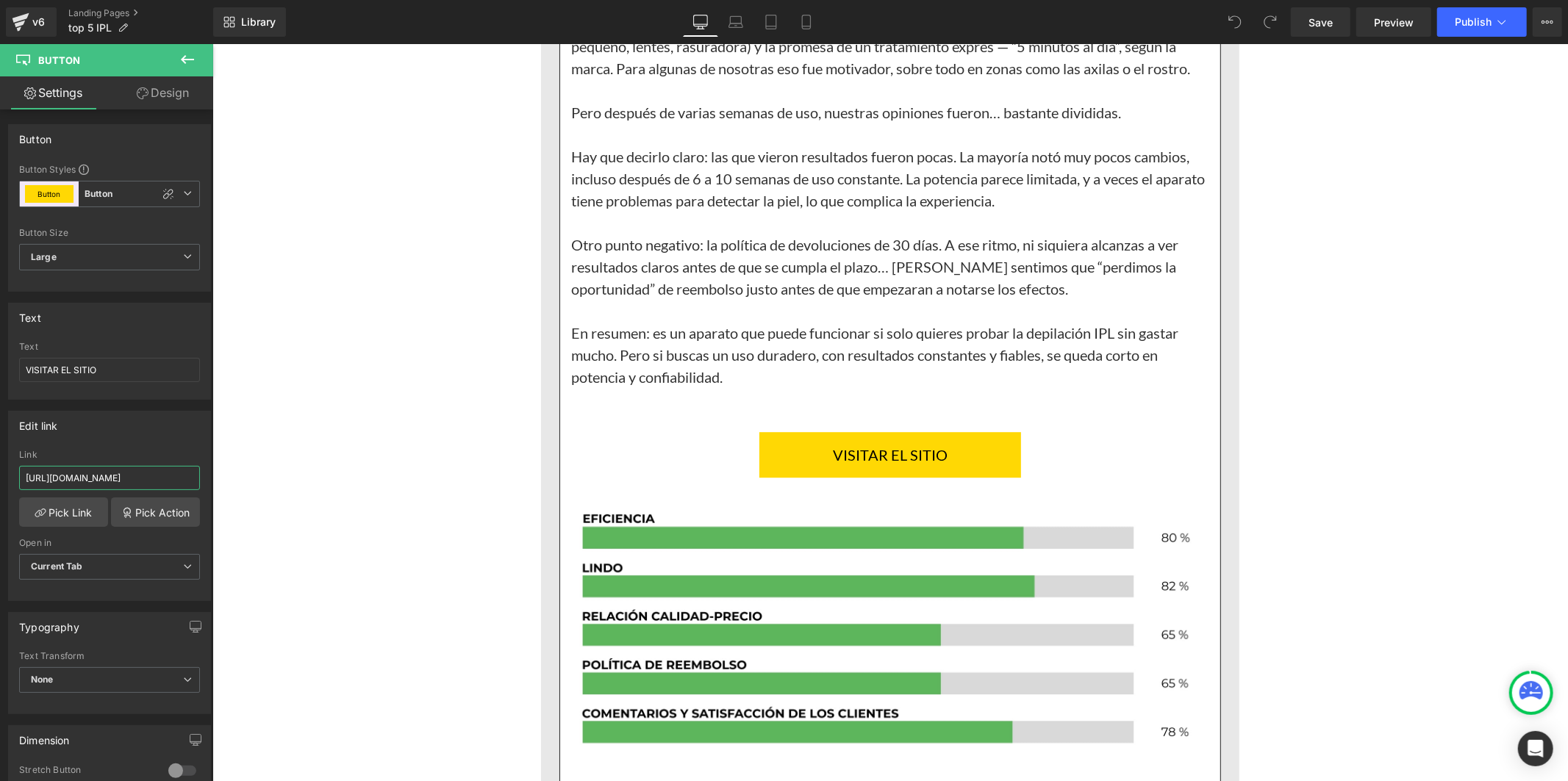
scroll to position [12900, 0]
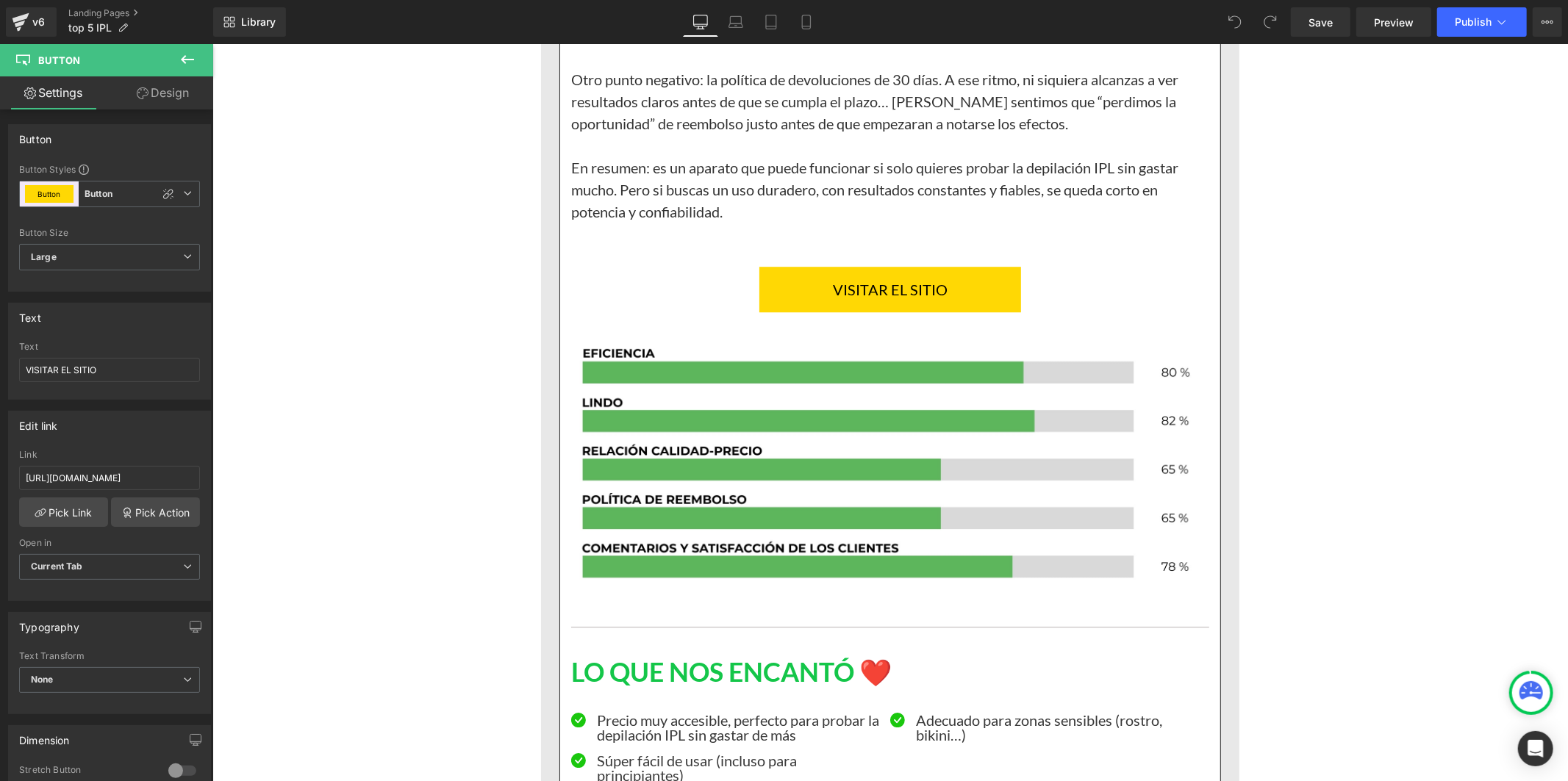
click at [808, 312] on link "VISITAR EL SITIO" at bounding box center [889, 288] width 262 height 46
click at [144, 470] on input "[URL][DOMAIN_NAME]™-2-0" at bounding box center [109, 478] width 181 height 24
type input "[URL][DOMAIN_NAME]"
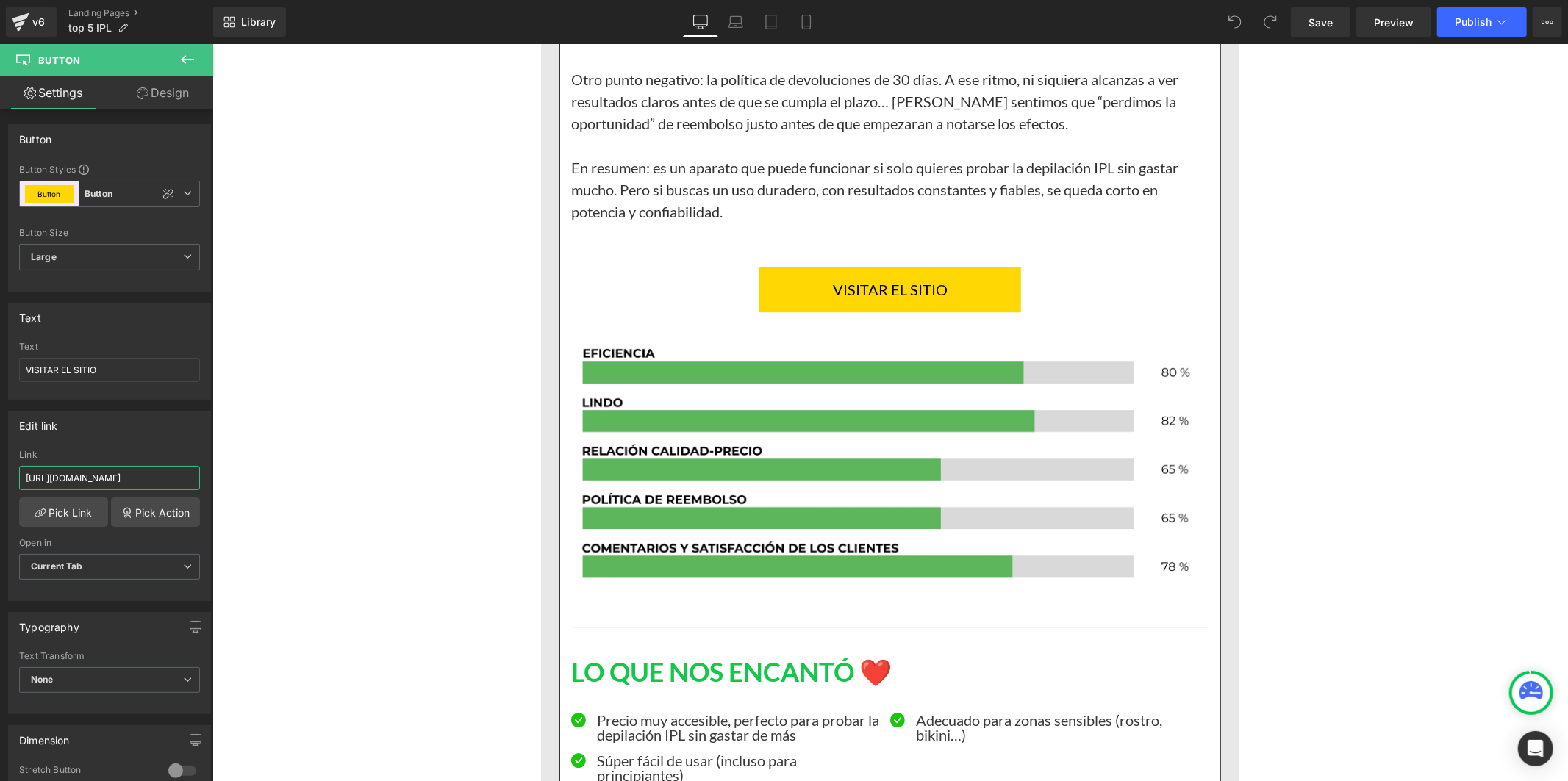
scroll to position [13390, 0]
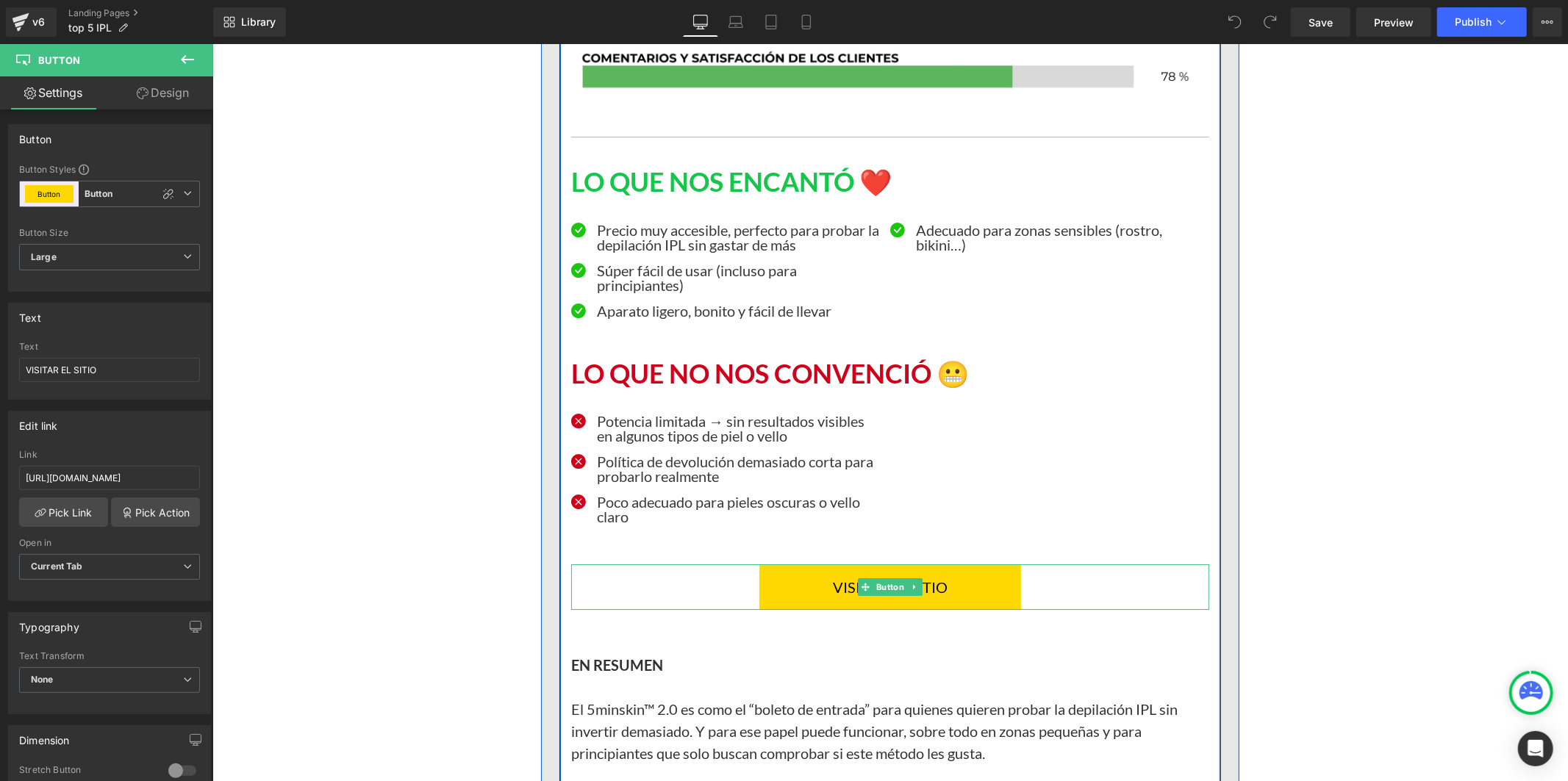
click at [770, 609] on link "VISITAR EL SITIO" at bounding box center [889, 586] width 262 height 46
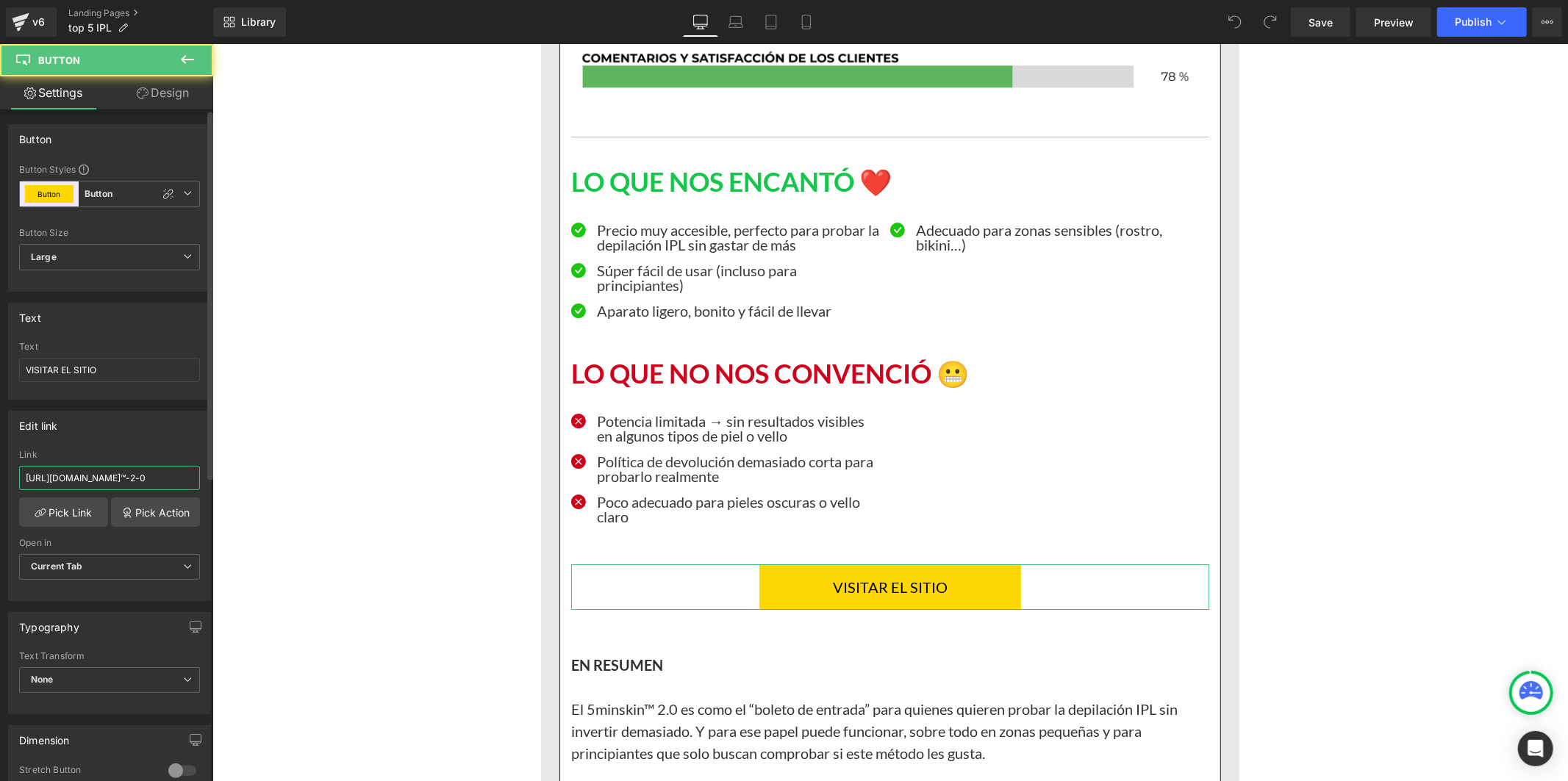
click at [108, 483] on input "[URL][DOMAIN_NAME]™-2-0" at bounding box center [109, 478] width 181 height 24
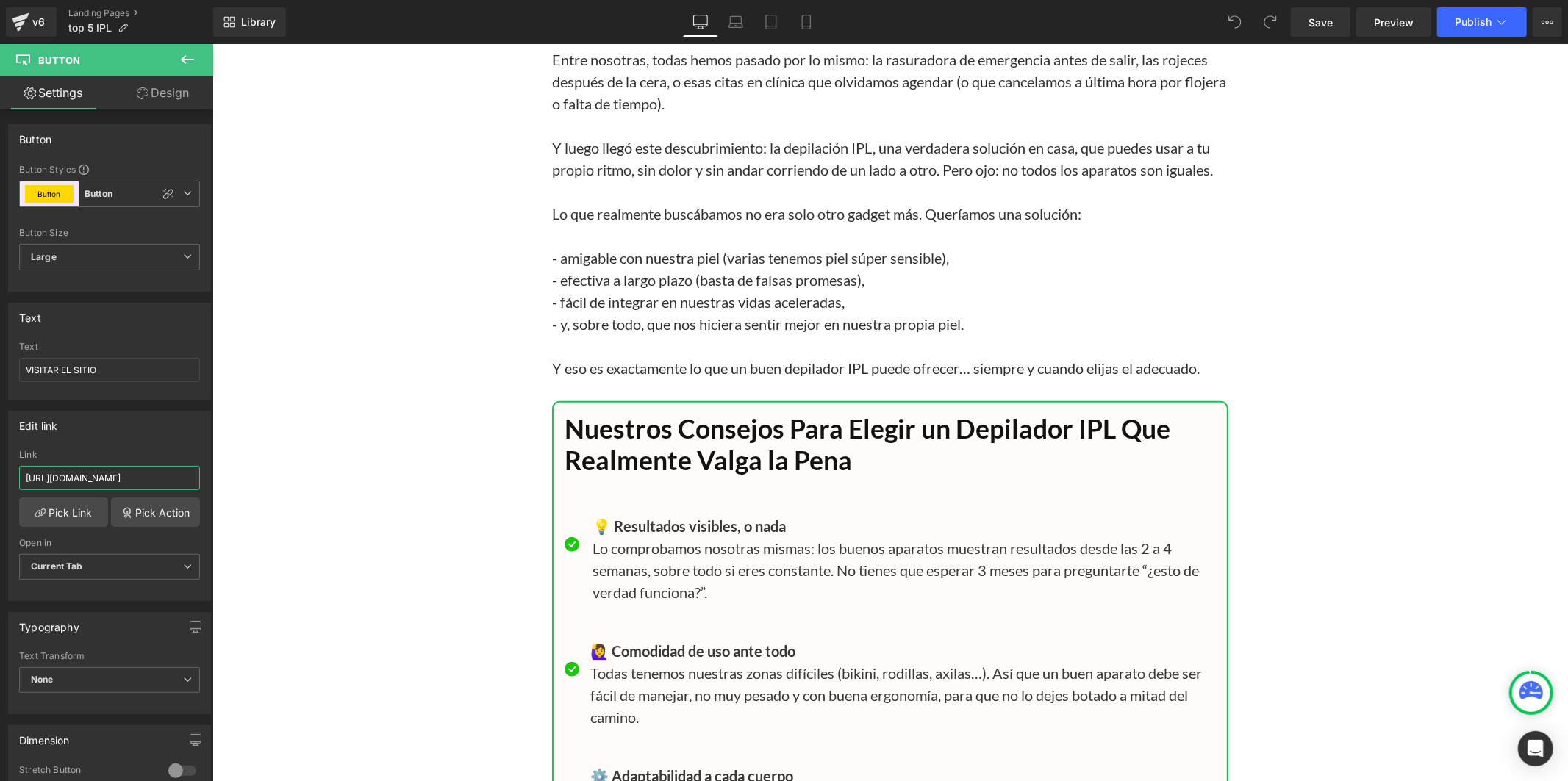
scroll to position [14778, 0]
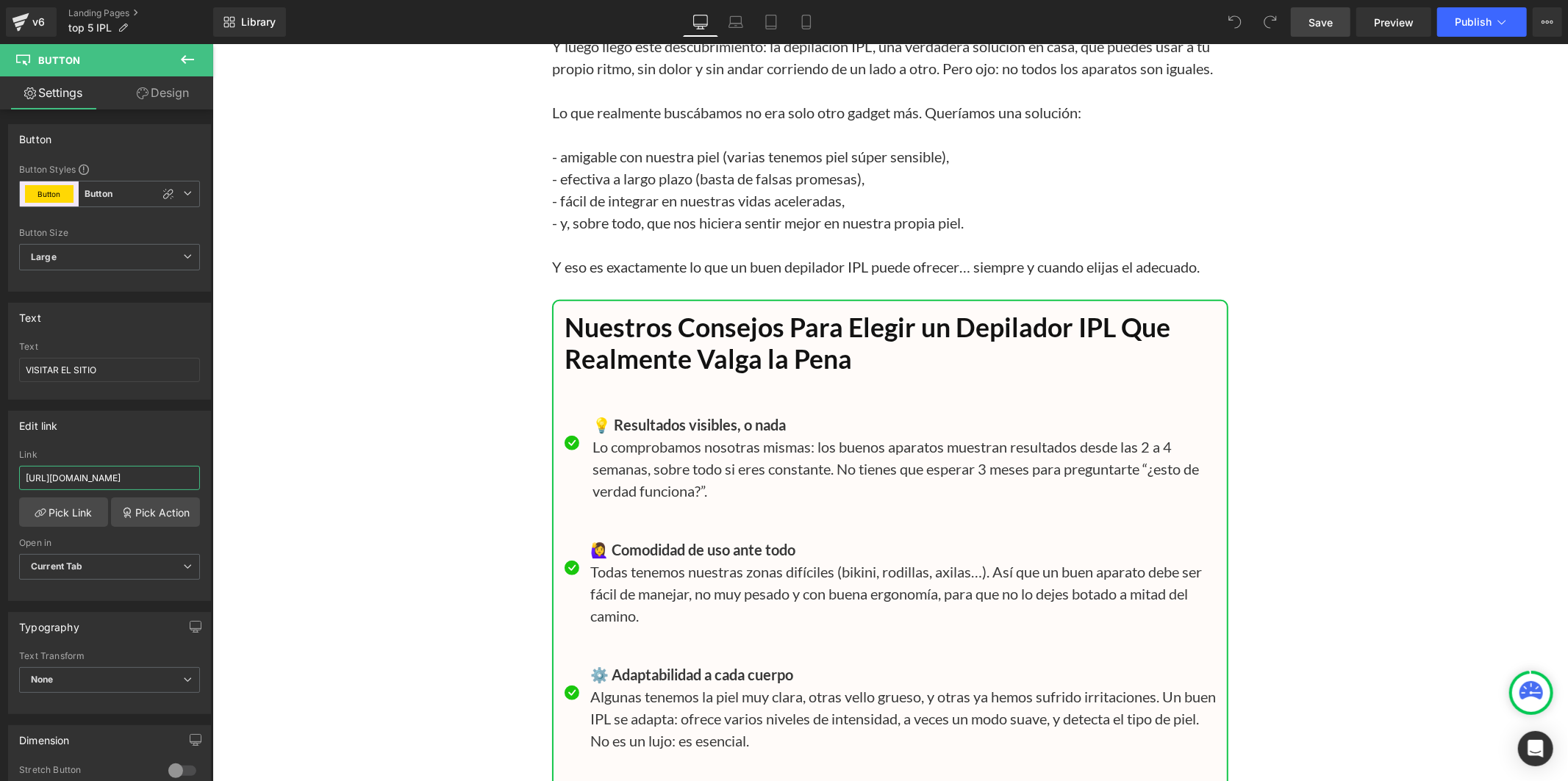
type input "[URL][DOMAIN_NAME]"
click at [1329, 30] on link "Save" at bounding box center [1321, 21] width 60 height 29
click at [1468, 23] on span "Publish" at bounding box center [1472, 21] width 37 height 12
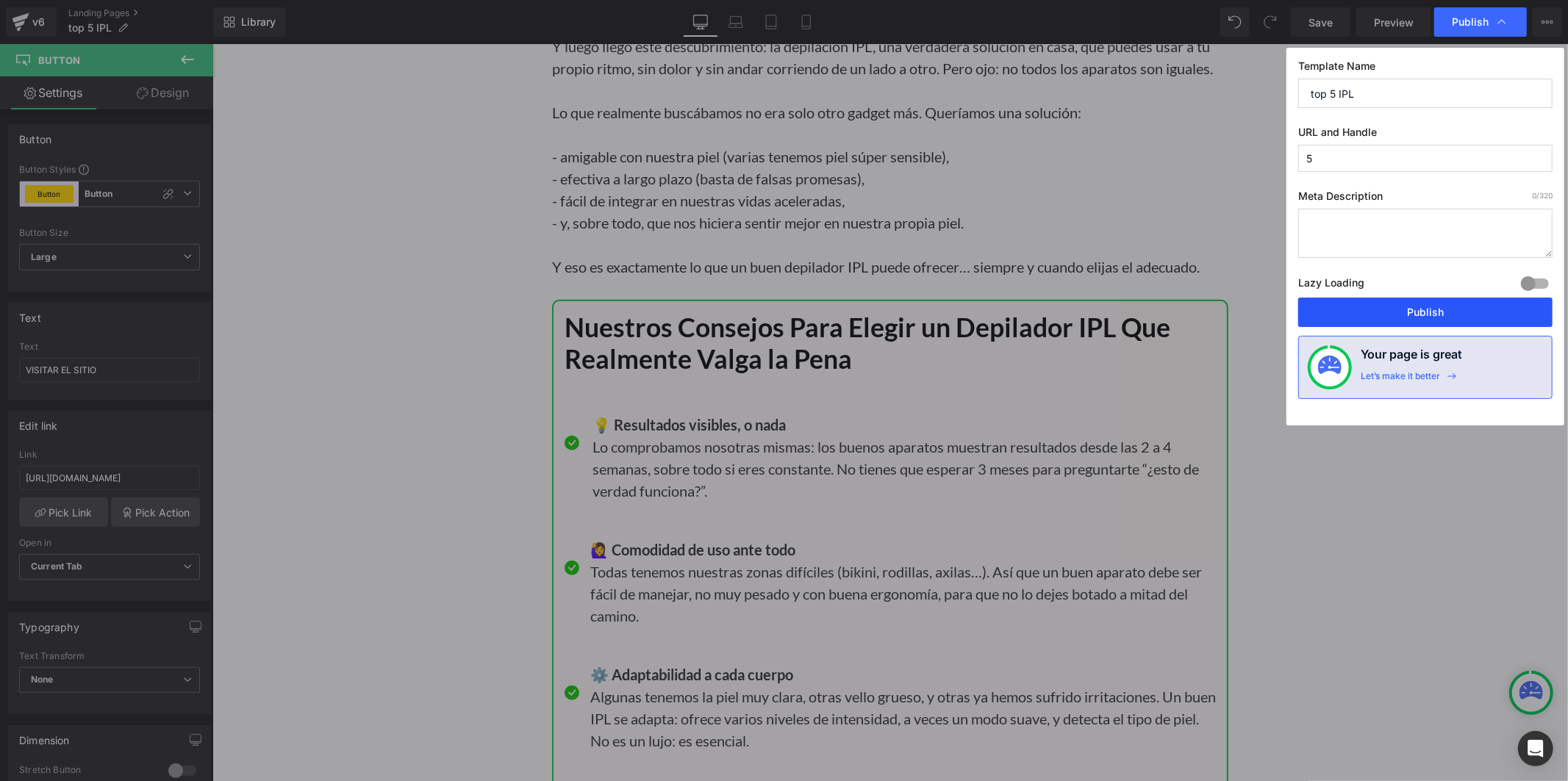
drag, startPoint x: 1403, startPoint y: 325, endPoint x: 1188, endPoint y: 272, distance: 221.4
click at [1403, 325] on button "Publish" at bounding box center [1425, 312] width 254 height 29
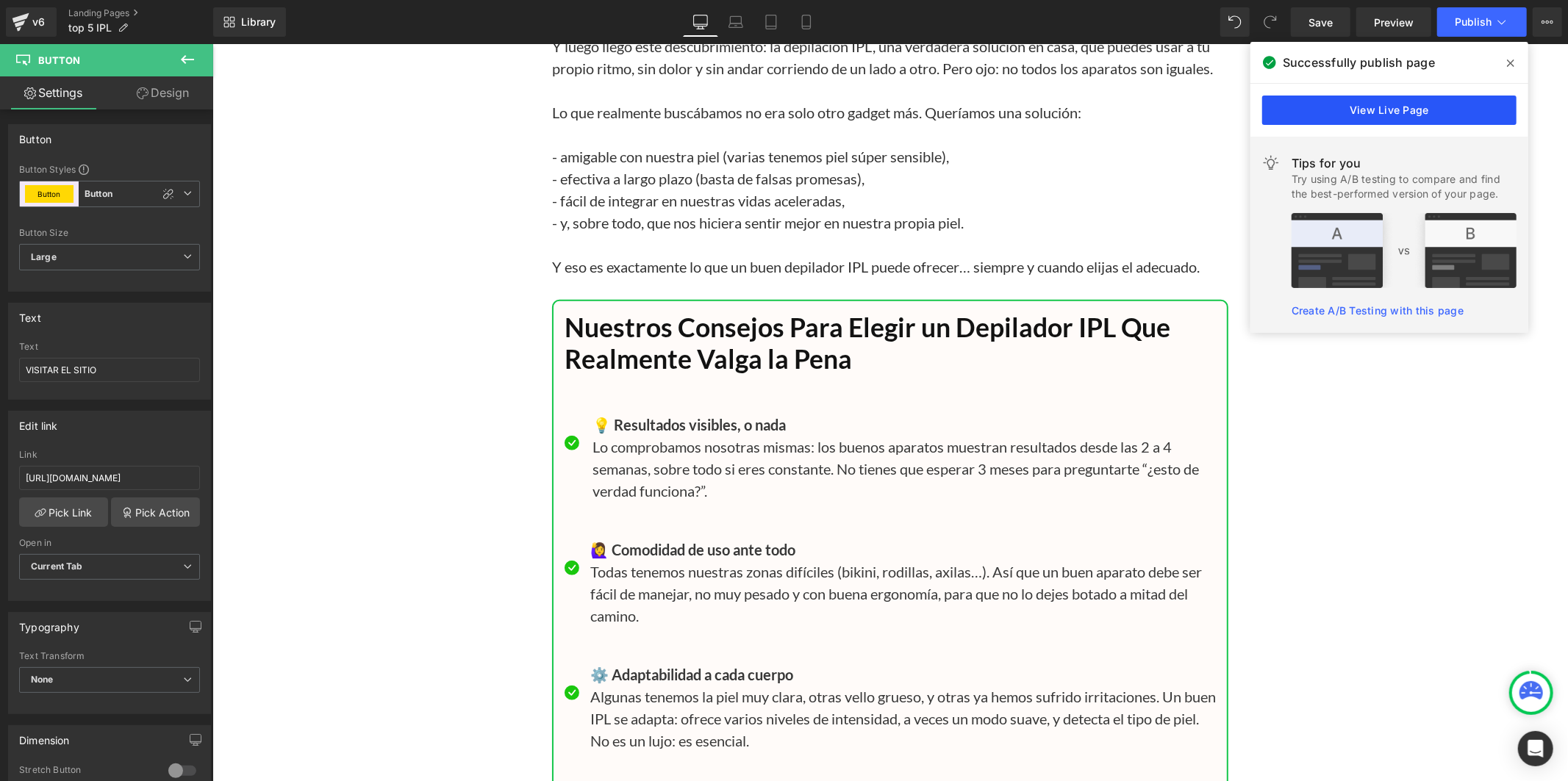
click at [1329, 113] on link "View Live Page" at bounding box center [1389, 110] width 254 height 29
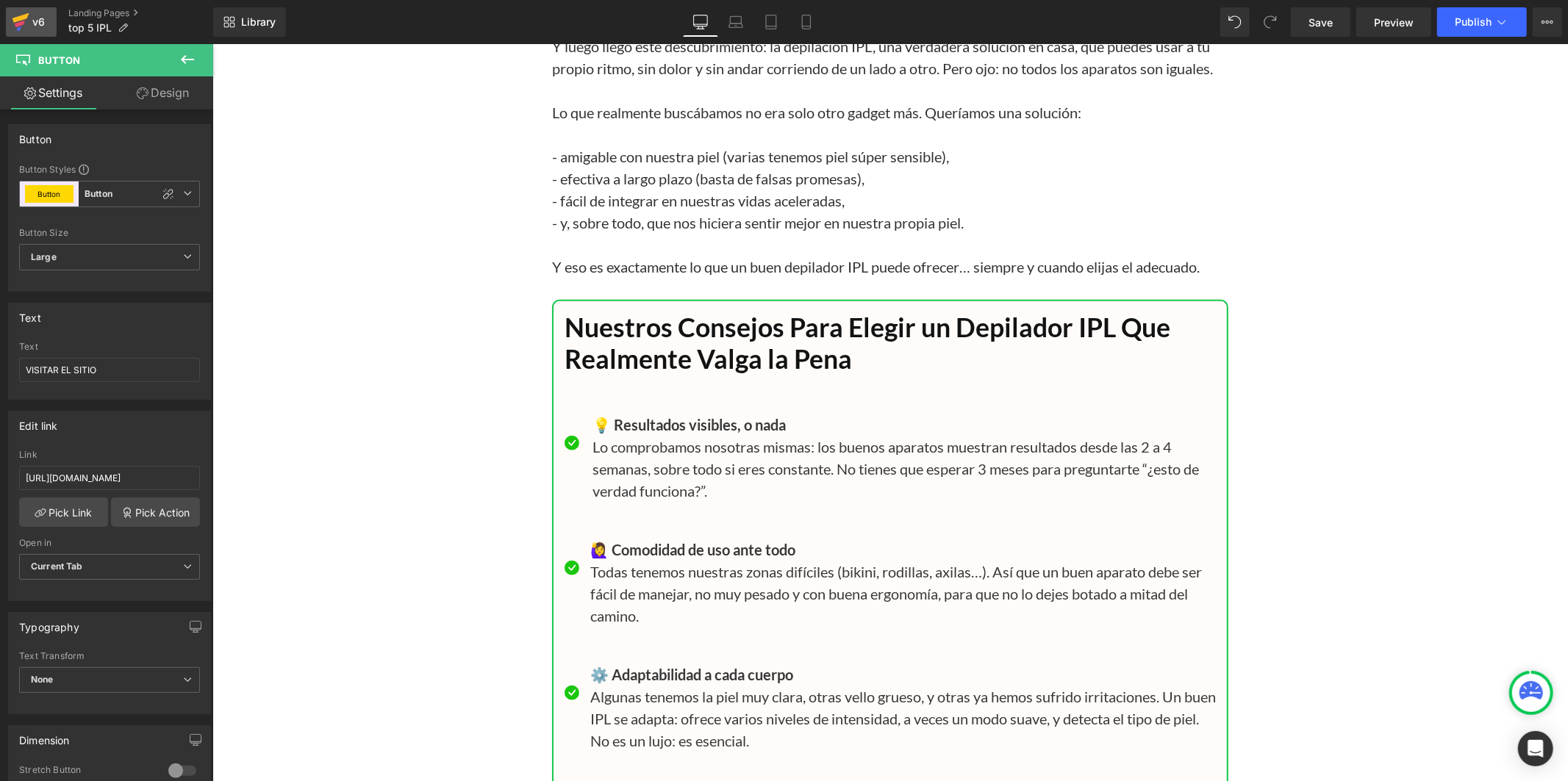
click at [16, 19] on icon at bounding box center [21, 18] width 17 height 10
